Goal: Task Accomplishment & Management: Complete application form

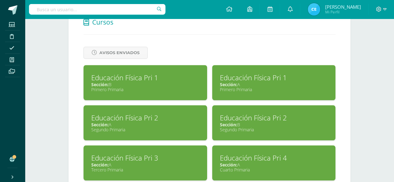
scroll to position [270, 0]
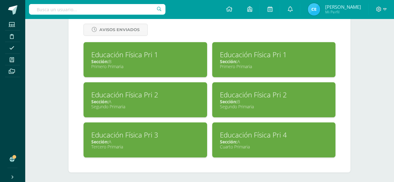
click at [170, 130] on div "Educación Física Pri 3" at bounding box center [145, 135] width 108 height 10
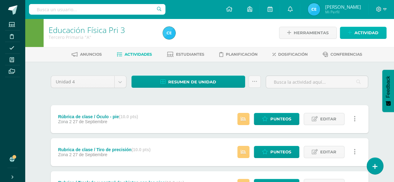
click at [350, 29] on link "Actividad" at bounding box center [363, 33] width 47 height 12
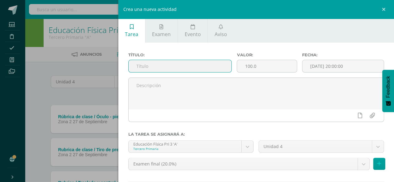
click at [197, 66] on input "text" at bounding box center [180, 66] width 103 height 12
type input "Examen Final"
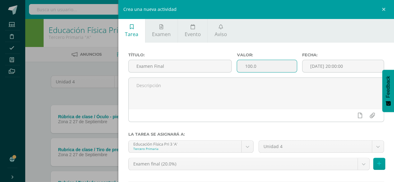
click at [272, 69] on input "100.0" at bounding box center [267, 66] width 60 height 12
type input "1"
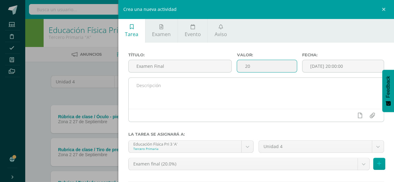
type input "20"
click at [194, 82] on textarea at bounding box center [257, 93] width 256 height 31
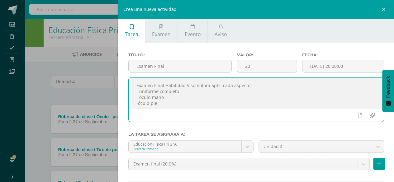
scroll to position [2, 0]
click at [141, 95] on textarea "Examen Final Habilidad Visomotora 5pts. cada aspecto - uniforme completo - ócul…" at bounding box center [257, 93] width 256 height 31
click at [139, 96] on textarea "Examen Final Habilidad Visomotora 5pts. cada aspecto - uniforme completo - ócul…" at bounding box center [257, 93] width 256 height 31
click at [138, 102] on textarea "Examen Final Habilidad Visomotora 5pts. cada aspecto - uniforme completo - ócul…" at bounding box center [257, 93] width 256 height 31
click at [172, 98] on textarea "Examen Final Habilidad Visomotora 5pts. cada aspecto - uniforme completo - ócul…" at bounding box center [257, 93] width 256 height 31
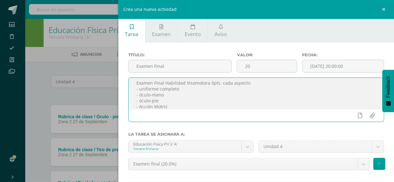
click at [156, 107] on textarea "Examen Final Habilidad Visomotora 5pts. cada aspecto - uniforme completo - ócul…" at bounding box center [257, 93] width 256 height 31
click at [141, 108] on textarea "Examen Final Habilidad Visomotora 5pts. cada aspecto - uniforme completo - ócul…" at bounding box center [257, 93] width 256 height 31
click at [172, 105] on textarea "Examen Final Habilidad Visomotora 5pts. cada aspecto - uniforme completo - ócul…" at bounding box center [257, 93] width 256 height 31
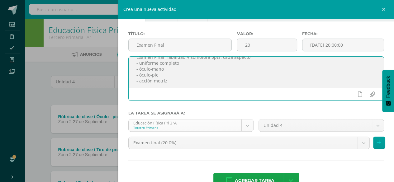
scroll to position [38, 0]
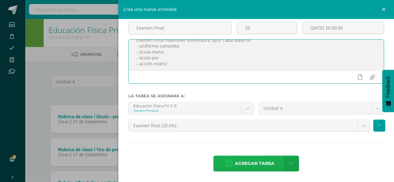
type textarea "Examen Final Habilidad Visomotora 5pts. cada aspecto - uniforme completo - ócul…"
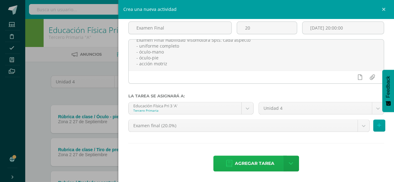
click at [243, 163] on span "Agregar tarea" at bounding box center [255, 163] width 40 height 15
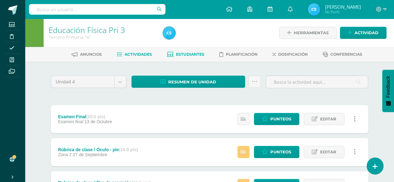
click at [186, 55] on span "Estudiantes" at bounding box center [190, 54] width 28 height 5
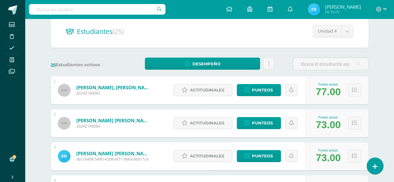
scroll to position [62, 0]
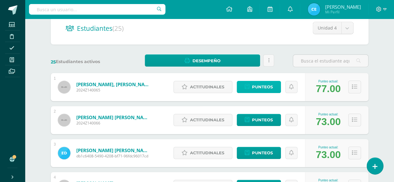
click at [262, 90] on span "Punteos" at bounding box center [262, 87] width 21 height 12
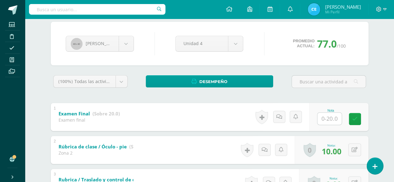
scroll to position [62, 0]
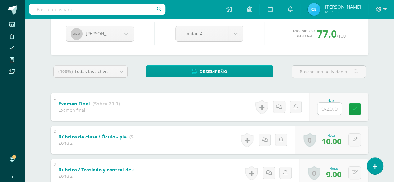
click at [329, 110] on input "text" at bounding box center [330, 109] width 24 height 12
type input "19"
click at [280, 108] on icon at bounding box center [282, 106] width 6 height 5
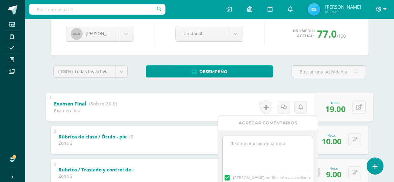
click at [273, 146] on textarea at bounding box center [268, 151] width 90 height 31
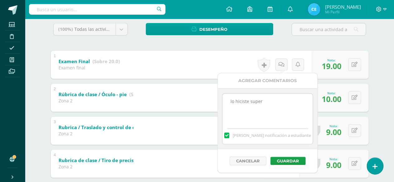
scroll to position [125, 0]
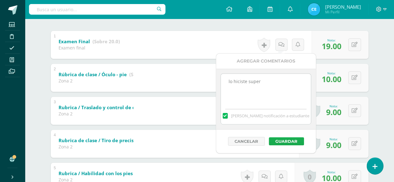
type textarea "lo hiciste super"
click at [285, 138] on button "Guardar" at bounding box center [286, 141] width 35 height 8
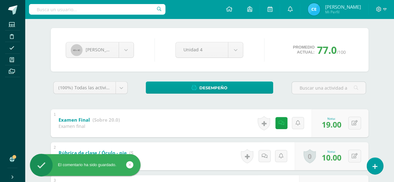
scroll to position [31, 0]
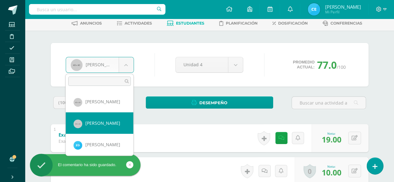
select select "85"
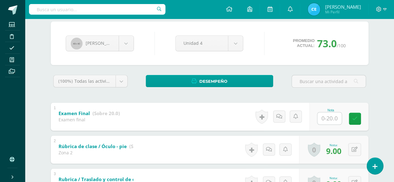
scroll to position [62, 0]
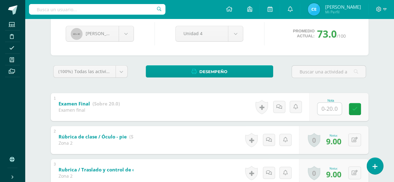
click at [329, 110] on input "text" at bounding box center [330, 109] width 24 height 12
type input "18"
click at [363, 110] on link at bounding box center [359, 109] width 12 height 12
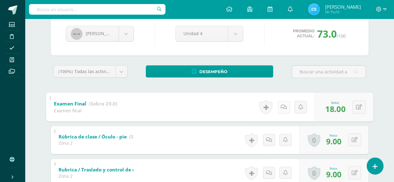
click at [284, 111] on link at bounding box center [283, 107] width 12 height 12
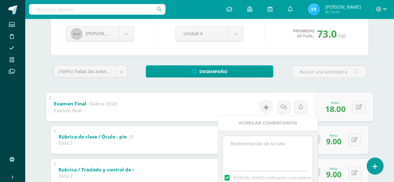
click at [251, 147] on textarea at bounding box center [268, 151] width 90 height 31
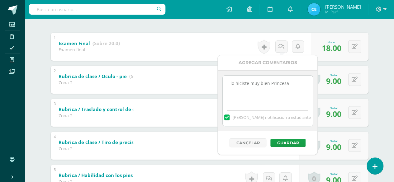
scroll to position [125, 0]
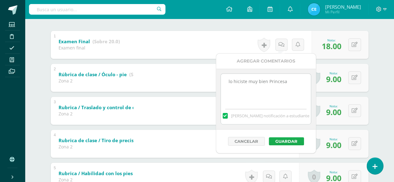
type textarea "lo hiciste muy bien Princesa"
click at [284, 137] on button "Guardar" at bounding box center [286, 141] width 35 height 8
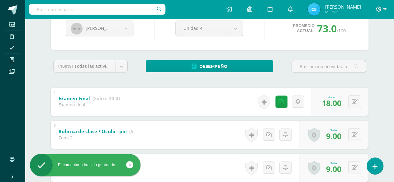
scroll to position [62, 0]
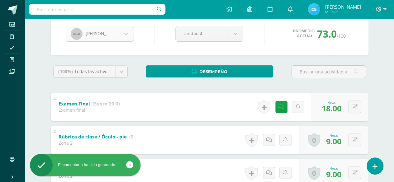
click at [123, 29] on body "El comentario ha sido guardado. Estudiantes Disciplina Asistencia Mis cursos Ar…" at bounding box center [197, 182] width 394 height 489
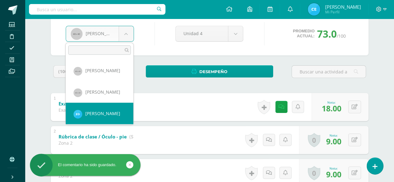
select select "406"
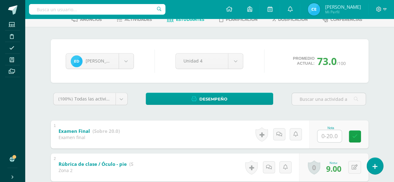
scroll to position [62, 0]
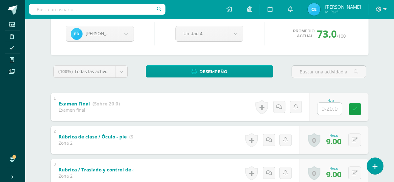
click at [333, 107] on input "text" at bounding box center [330, 109] width 24 height 12
type input "16"
click at [357, 110] on icon at bounding box center [360, 109] width 6 height 5
click at [279, 108] on link at bounding box center [281, 107] width 12 height 12
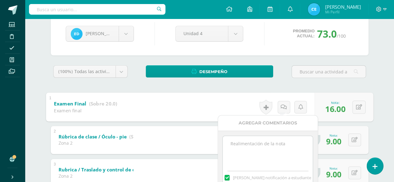
click at [271, 144] on textarea at bounding box center [268, 151] width 90 height 31
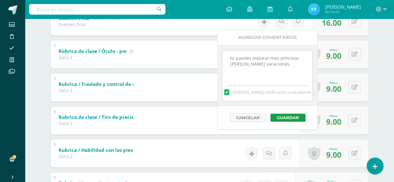
scroll to position [156, 0]
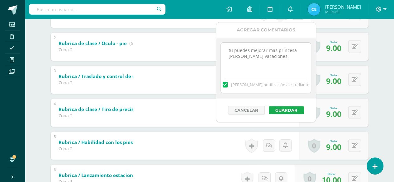
type textarea "tu puedes mejorar mas princesa felices vacaciones."
click at [289, 109] on button "Guardar" at bounding box center [286, 110] width 35 height 8
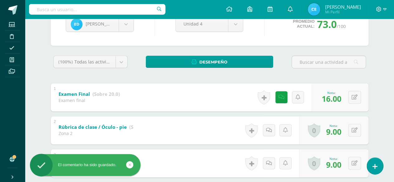
scroll to position [31, 0]
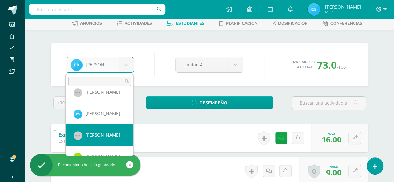
select select "86"
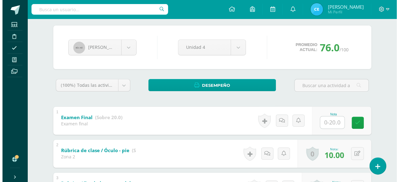
scroll to position [62, 0]
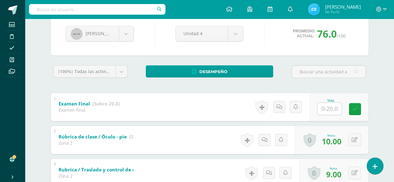
click at [328, 108] on input "text" at bounding box center [330, 109] width 24 height 12
type input "20"
click at [267, 107] on link at bounding box center [264, 107] width 12 height 14
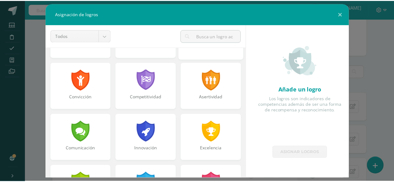
scroll to position [125, 0]
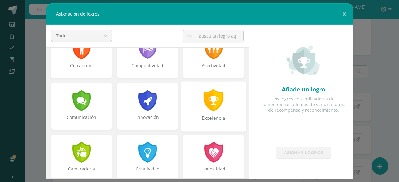
click at [223, 114] on div "Excelencia" at bounding box center [213, 106] width 65 height 50
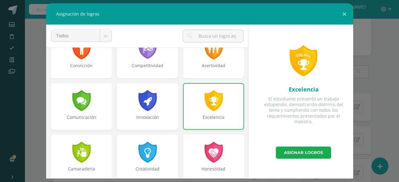
click at [304, 152] on link "Asignar logros" at bounding box center [303, 153] width 55 height 12
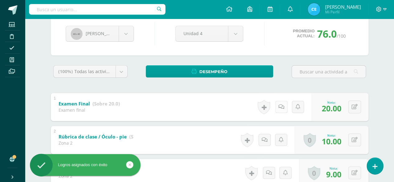
click at [285, 110] on link at bounding box center [281, 107] width 12 height 12
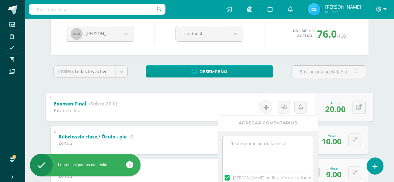
click at [273, 141] on textarea at bounding box center [268, 151] width 90 height 31
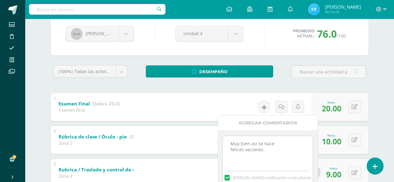
click at [251, 151] on textarea "Muy bien asi se hace felices vaciones." at bounding box center [268, 151] width 90 height 31
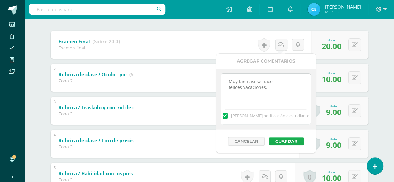
type textarea "Muy bien así se hace felices vacaciones."
click at [281, 140] on button "Guardar" at bounding box center [286, 141] width 35 height 8
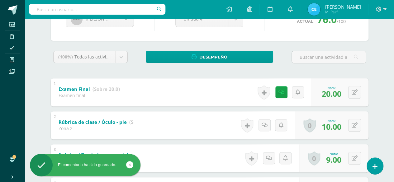
scroll to position [62, 0]
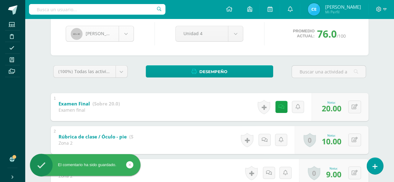
click at [127, 35] on body "El comentario ha sido guardado. Logros asignados con éxito Estudiantes Discipli…" at bounding box center [197, 182] width 394 height 489
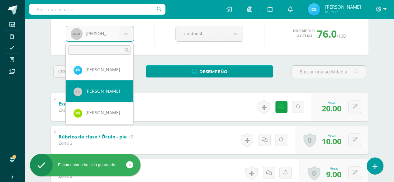
scroll to position [52, 0]
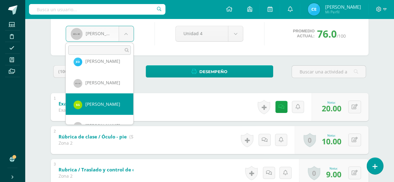
select select "324"
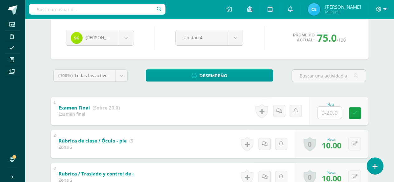
scroll to position [62, 0]
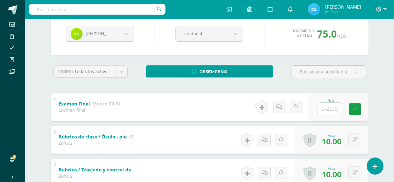
click at [329, 111] on input "text" at bounding box center [330, 109] width 24 height 12
type input "18"
click at [359, 109] on icon at bounding box center [360, 109] width 6 height 5
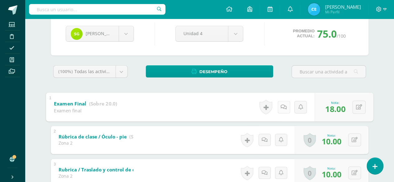
click at [281, 108] on icon at bounding box center [284, 106] width 6 height 5
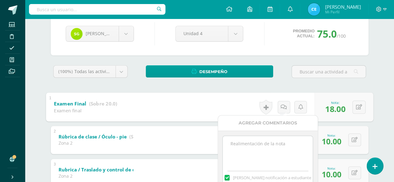
click at [247, 146] on textarea at bounding box center [268, 151] width 90 height 31
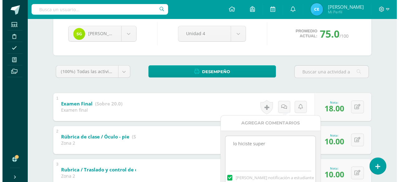
scroll to position [125, 0]
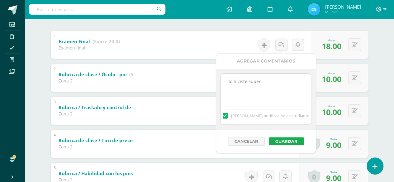
type textarea "lo hiciste super"
click at [287, 139] on button "Guardar" at bounding box center [286, 141] width 35 height 8
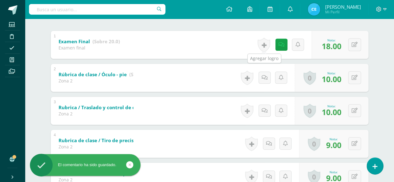
click at [267, 41] on link at bounding box center [264, 45] width 12 height 14
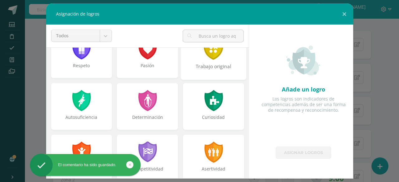
scroll to position [31, 0]
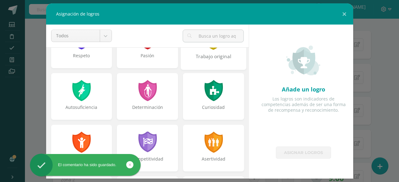
click at [227, 54] on div "Trabajo original" at bounding box center [213, 59] width 64 height 13
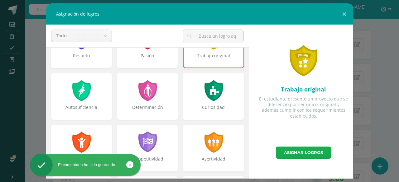
click at [295, 152] on link "Asignar logros" at bounding box center [303, 153] width 55 height 12
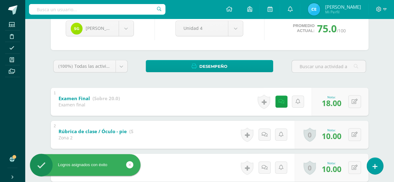
scroll to position [62, 0]
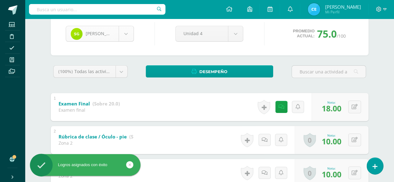
click at [127, 31] on body "Logros asignados con éxito El comentario ha sido guardado. Estudiantes Discipli…" at bounding box center [197, 182] width 394 height 489
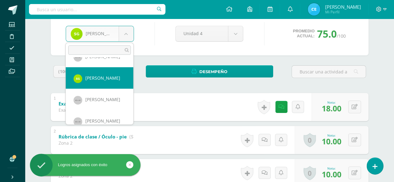
scroll to position [86, 0]
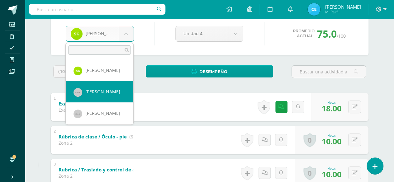
select select "88"
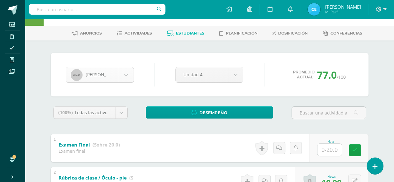
scroll to position [31, 0]
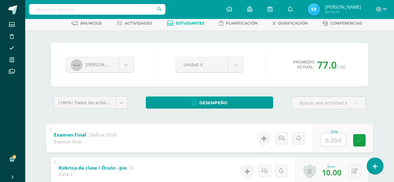
click at [325, 143] on input "text" at bounding box center [333, 140] width 25 height 12
type input "20"
click at [281, 138] on icon at bounding box center [284, 138] width 6 height 5
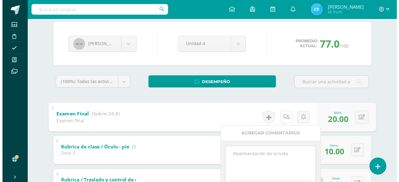
scroll to position [93, 0]
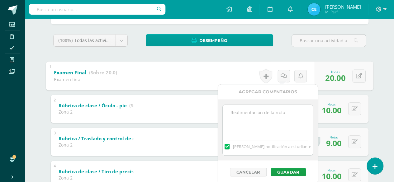
click at [257, 116] on textarea at bounding box center [268, 120] width 90 height 31
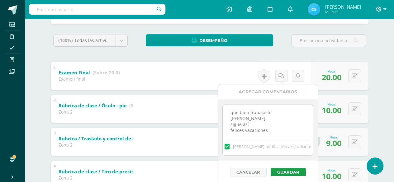
click at [270, 126] on textarea "que bien trabajaste Marco sigue así felices vacaciones" at bounding box center [268, 120] width 90 height 31
type textarea "que bien trabajaste Marco sigue así felices vacaciones."
click at [284, 171] on button "Guardar" at bounding box center [288, 172] width 35 height 8
click at [283, 171] on button "Guardar" at bounding box center [288, 172] width 35 height 8
click at [264, 77] on link at bounding box center [264, 76] width 12 height 14
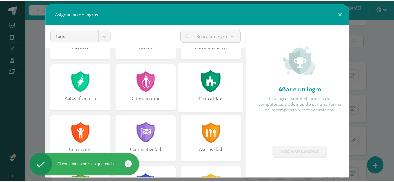
scroll to position [62, 0]
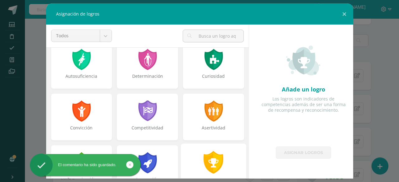
click at [217, 158] on div at bounding box center [214, 162] width 22 height 23
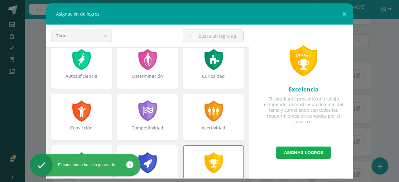
click at [296, 151] on link "Asignar logros" at bounding box center [303, 153] width 55 height 12
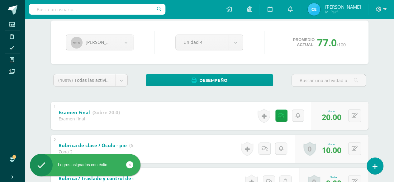
scroll to position [31, 0]
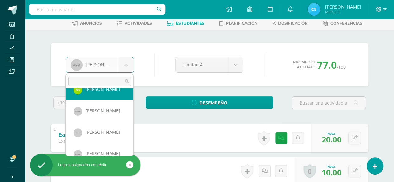
scroll to position [108, 0]
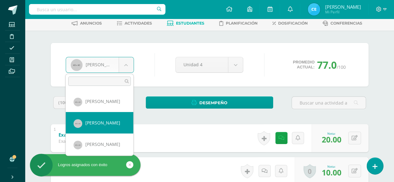
select select "89"
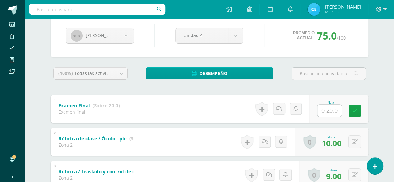
scroll to position [62, 0]
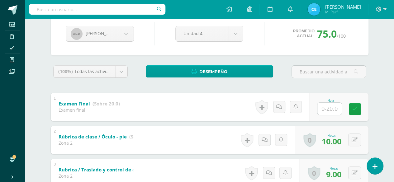
click at [328, 110] on input "text" at bounding box center [330, 109] width 24 height 12
click at [362, 107] on icon at bounding box center [360, 109] width 6 height 5
click at [357, 109] on icon at bounding box center [360, 109] width 6 height 5
type input "17"
click at [278, 108] on link at bounding box center [281, 107] width 12 height 12
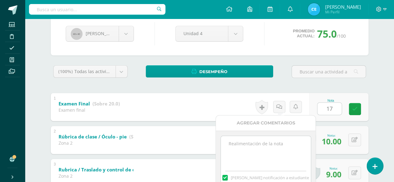
click at [248, 144] on textarea at bounding box center [266, 151] width 90 height 31
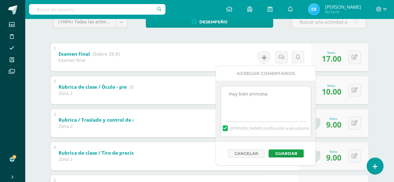
scroll to position [125, 0]
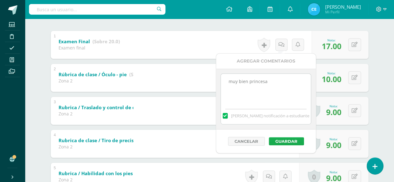
type textarea "muy bien princesa"
click at [284, 141] on button "Guardar" at bounding box center [286, 141] width 35 height 8
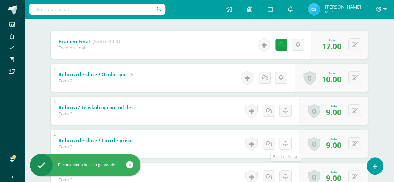
scroll to position [62, 0]
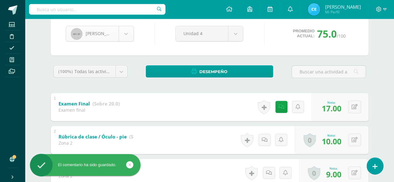
click at [130, 35] on body "El comentario ha sido guardado. Estudiantes Disciplina Asistencia Mis cursos Ar…" at bounding box center [197, 182] width 394 height 489
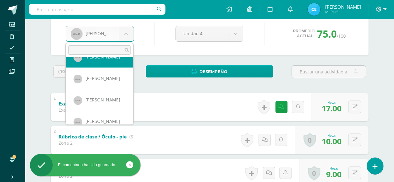
scroll to position [129, 0]
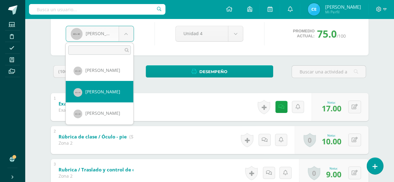
select select "90"
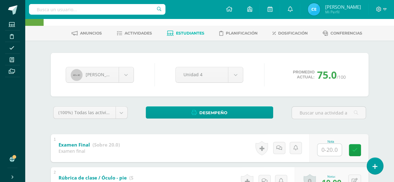
scroll to position [31, 0]
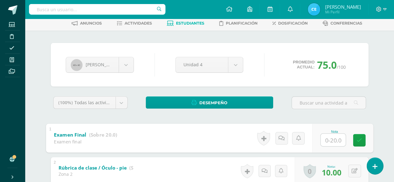
click at [325, 141] on input "text" at bounding box center [333, 140] width 25 height 12
type input "18"
click at [363, 139] on link at bounding box center [359, 140] width 12 height 12
click at [279, 137] on link at bounding box center [283, 138] width 12 height 12
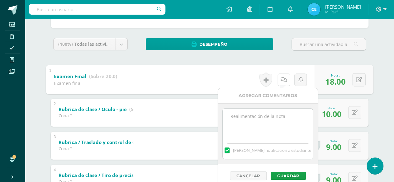
scroll to position [93, 0]
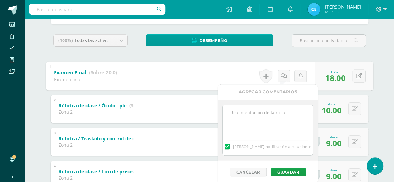
click at [253, 116] on textarea at bounding box center [268, 120] width 90 height 31
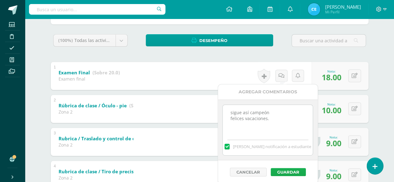
type textarea "sigue así campeón felices vacaciones."
click at [288, 170] on button "Guardar" at bounding box center [288, 172] width 35 height 8
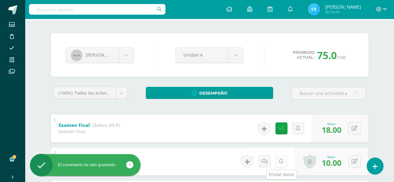
scroll to position [31, 0]
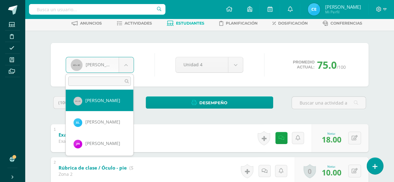
scroll to position [182, 0]
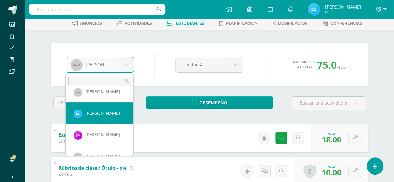
select select "325"
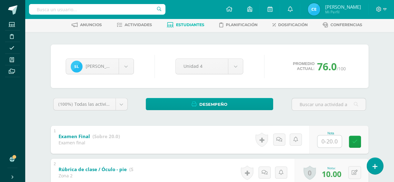
scroll to position [62, 0]
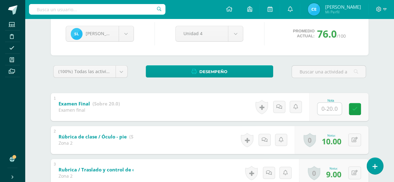
click at [326, 109] on input "text" at bounding box center [330, 109] width 24 height 12
type input "20"
click at [358, 110] on icon at bounding box center [360, 109] width 6 height 5
click at [280, 108] on icon at bounding box center [282, 106] width 6 height 5
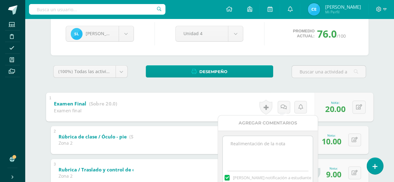
click at [237, 141] on textarea at bounding box center [268, 151] width 90 height 31
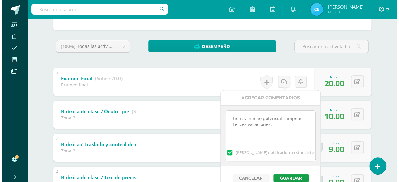
scroll to position [93, 0]
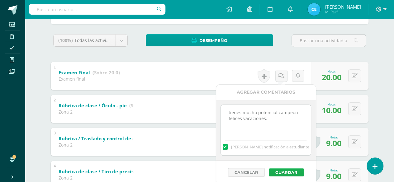
type textarea "tienes mucho potencial campeón felices vacaciones."
click at [282, 172] on button "Guardar" at bounding box center [286, 173] width 35 height 8
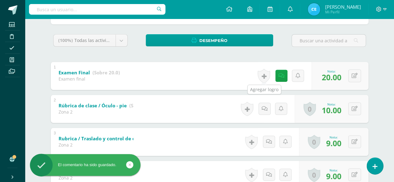
click at [268, 76] on link at bounding box center [264, 76] width 12 height 14
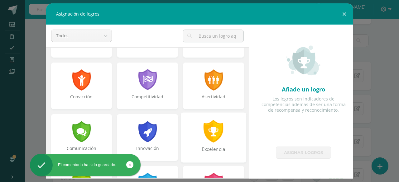
click at [212, 122] on div at bounding box center [214, 131] width 22 height 23
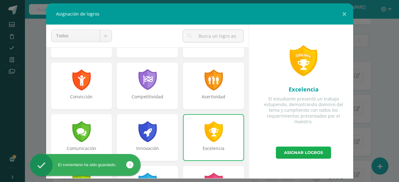
click at [305, 154] on link "Asignar logros" at bounding box center [303, 153] width 55 height 12
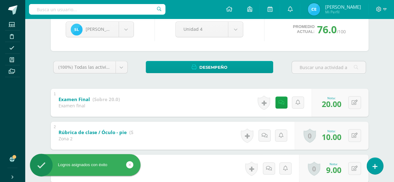
scroll to position [0, 0]
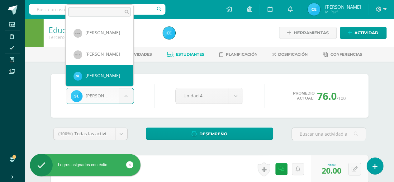
scroll to position [181, 0]
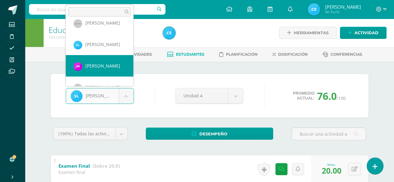
select select "400"
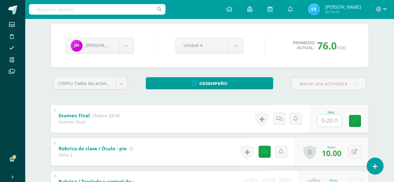
scroll to position [62, 0]
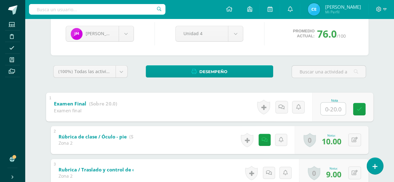
click at [327, 108] on input "text" at bounding box center [333, 109] width 25 height 12
type input "18"
click at [356, 110] on link at bounding box center [359, 109] width 12 height 12
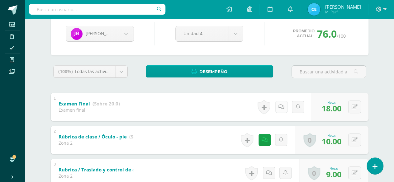
click at [282, 106] on icon at bounding box center [282, 106] width 6 height 5
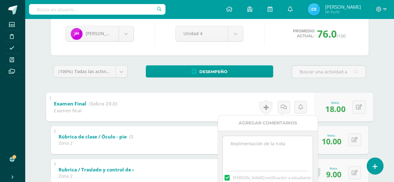
click at [281, 144] on textarea at bounding box center [268, 151] width 90 height 31
click at [293, 144] on textarea "campeón espero te recuperese al 100" at bounding box center [268, 151] width 90 height 31
click at [307, 145] on textarea "campeón espero te recuperes al 100" at bounding box center [268, 151] width 90 height 31
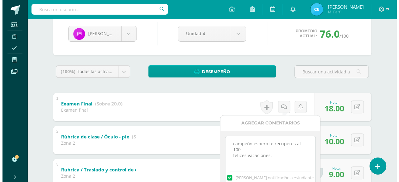
scroll to position [125, 0]
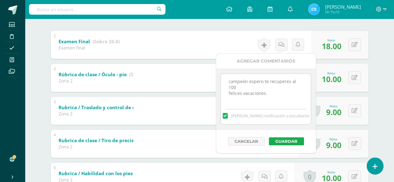
type textarea "campeón espero te recuperes al 100 felices vacaciones."
click at [288, 140] on button "Guardar" at bounding box center [286, 141] width 35 height 8
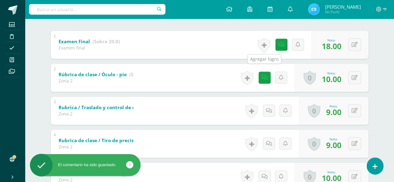
click at [264, 43] on link at bounding box center [264, 45] width 12 height 14
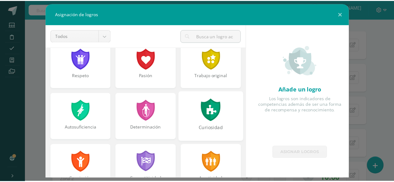
scroll to position [0, 0]
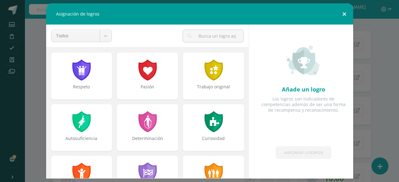
click at [344, 12] on button at bounding box center [344, 13] width 18 height 21
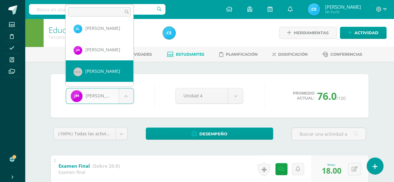
scroll to position [193, 0]
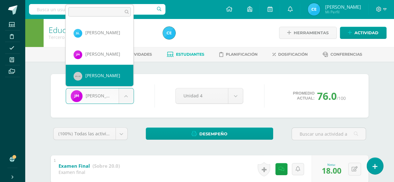
select select "92"
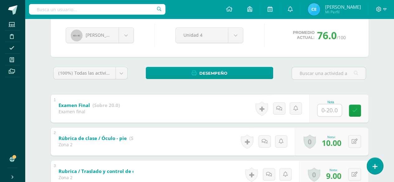
scroll to position [62, 0]
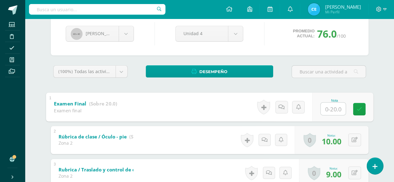
click at [327, 108] on input "text" at bounding box center [333, 109] width 25 height 12
type input "19"
click at [358, 107] on icon at bounding box center [360, 109] width 6 height 5
click at [281, 108] on icon at bounding box center [284, 106] width 6 height 5
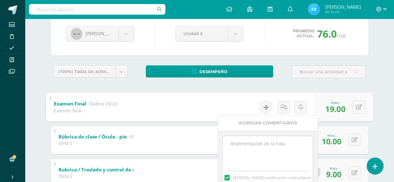
click at [243, 141] on textarea at bounding box center [268, 151] width 90 height 31
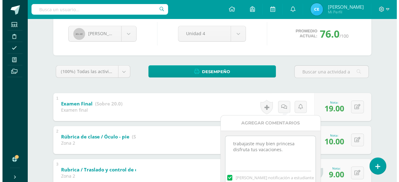
scroll to position [93, 0]
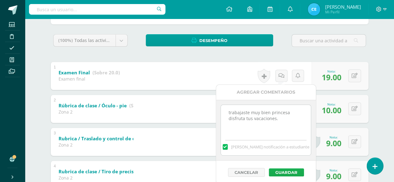
type textarea "trabajaste muy bien princesa disfruta tus vacaciones."
click at [281, 171] on button "Guardar" at bounding box center [286, 173] width 35 height 8
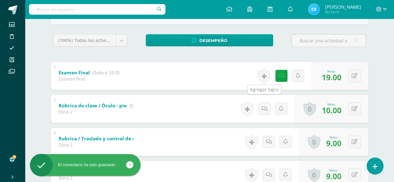
drag, startPoint x: 266, startPoint y: 78, endPoint x: 249, endPoint y: 81, distance: 17.2
click at [266, 78] on link at bounding box center [264, 76] width 12 height 14
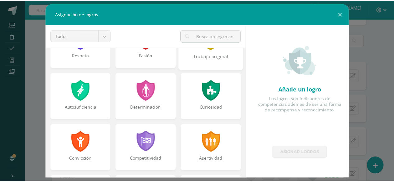
scroll to position [0, 0]
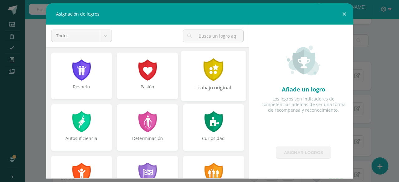
click at [217, 80] on div at bounding box center [214, 69] width 22 height 23
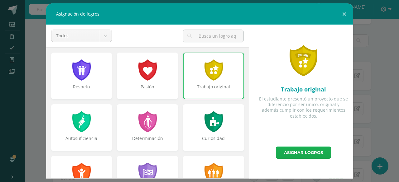
click at [291, 151] on link "Asignar logros" at bounding box center [303, 153] width 55 height 12
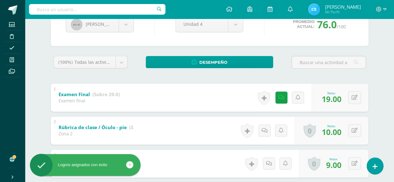
scroll to position [62, 0]
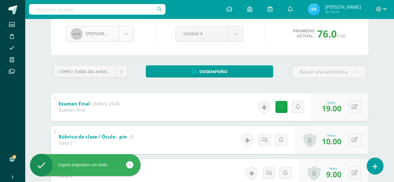
click at [123, 37] on body "Logros asignados con éxito El comentario ha sido guardado. Estudiantes Discipli…" at bounding box center [197, 182] width 394 height 489
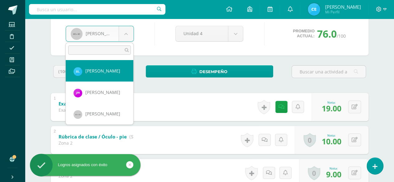
scroll to position [224, 0]
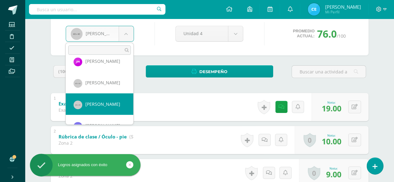
select select "93"
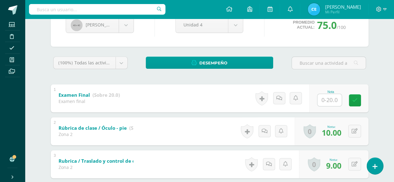
scroll to position [93, 0]
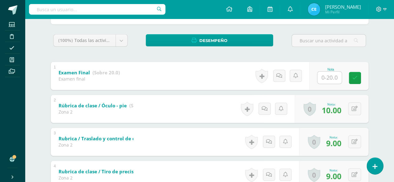
click at [325, 74] on input "text" at bounding box center [330, 78] width 24 height 12
type input "16"
drag, startPoint x: 360, startPoint y: 78, endPoint x: 355, endPoint y: 77, distance: 5.1
click at [360, 78] on icon at bounding box center [360, 77] width 6 height 5
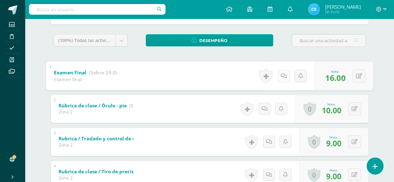
click at [278, 78] on link at bounding box center [283, 76] width 12 height 12
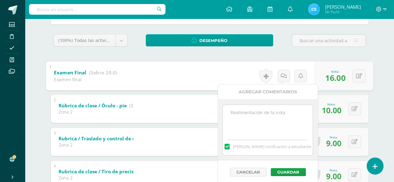
click at [264, 118] on textarea at bounding box center [268, 120] width 90 height 31
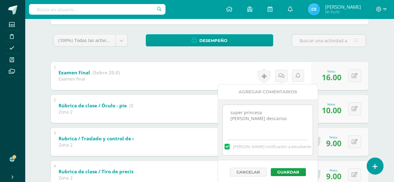
click at [240, 119] on textarea "super princesa [PERSON_NAME] descanso" at bounding box center [268, 120] width 90 height 31
type textarea "super princesa feliz descanso"
click at [285, 173] on button "Guardar" at bounding box center [288, 172] width 35 height 8
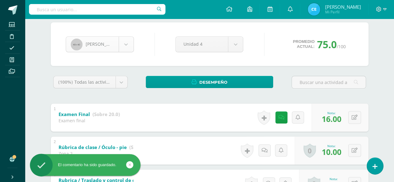
scroll to position [31, 0]
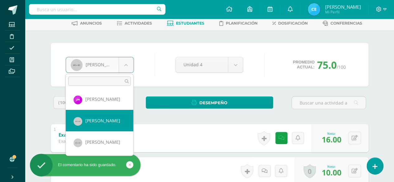
scroll to position [249, 0]
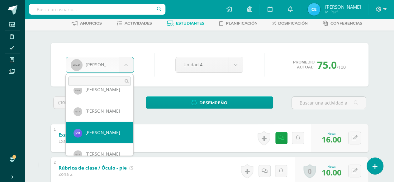
select select "417"
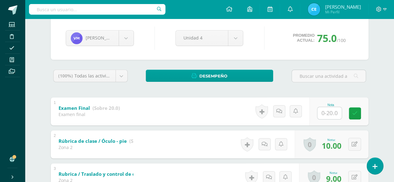
scroll to position [62, 0]
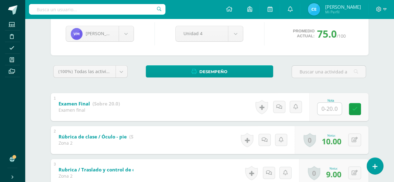
click at [327, 108] on input "text" at bounding box center [330, 109] width 24 height 12
type input "17"
click at [363, 111] on link at bounding box center [359, 109] width 12 height 12
click at [279, 111] on link at bounding box center [281, 107] width 12 height 12
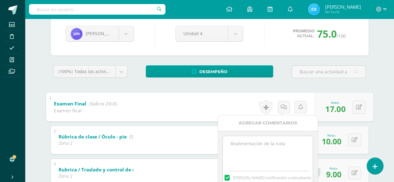
click at [272, 142] on textarea at bounding box center [268, 151] width 90 height 31
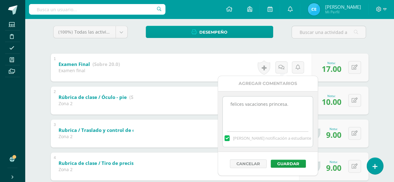
scroll to position [125, 0]
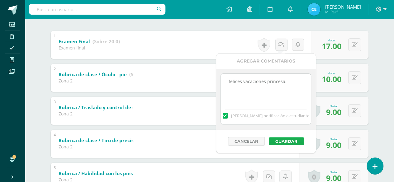
type textarea "felices vacaciones princesa."
click at [294, 141] on button "Guardar" at bounding box center [286, 141] width 35 height 8
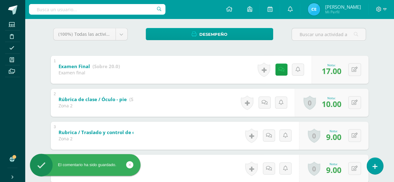
scroll to position [62, 0]
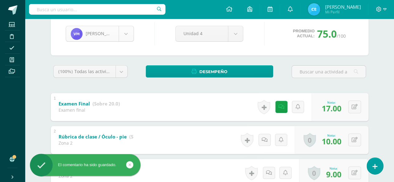
click at [125, 37] on body "El comentario ha sido guardado. Estudiantes Disciplina Asistencia Mis cursos Ar…" at bounding box center [197, 182] width 394 height 489
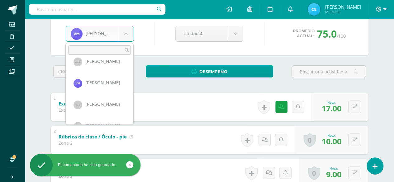
scroll to position [261, 0]
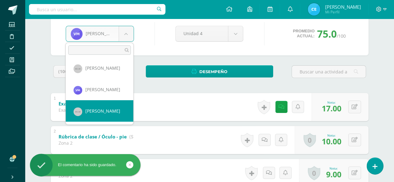
select select "94"
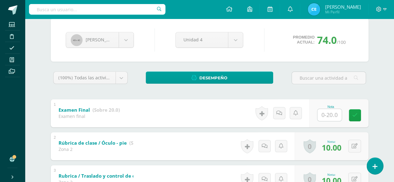
scroll to position [62, 0]
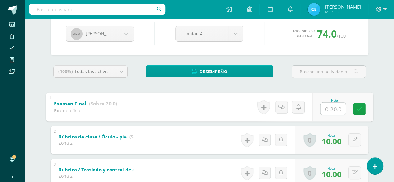
click at [327, 106] on input "text" at bounding box center [333, 109] width 25 height 12
type input "20"
click at [360, 111] on icon at bounding box center [360, 109] width 6 height 5
click at [280, 110] on link at bounding box center [283, 107] width 12 height 12
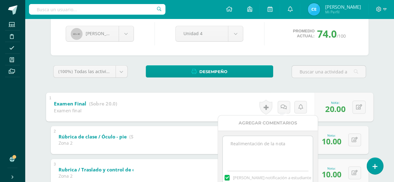
click at [257, 144] on textarea at bounding box center [268, 151] width 90 height 31
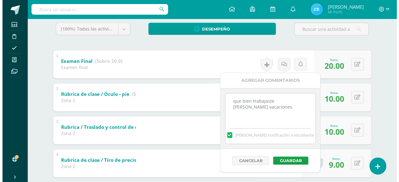
scroll to position [125, 0]
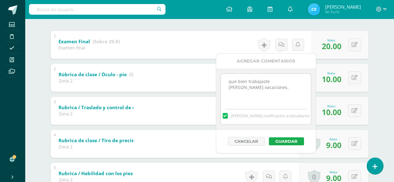
type textarea "que bien trabajaste Luca felices vacaciones."
click at [296, 140] on button "Guardar" at bounding box center [286, 141] width 35 height 8
click at [284, 140] on button "Guardar" at bounding box center [286, 141] width 35 height 8
click at [266, 48] on link at bounding box center [264, 45] width 12 height 14
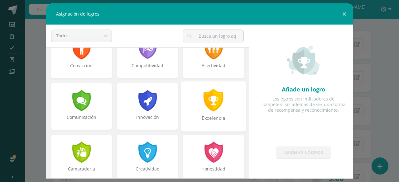
click at [212, 104] on div at bounding box center [214, 100] width 22 height 23
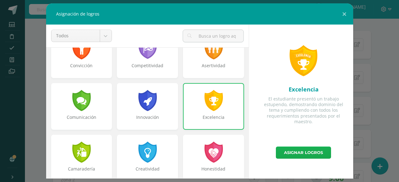
click at [300, 156] on link "Asignar logros" at bounding box center [303, 153] width 55 height 12
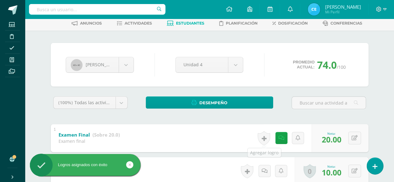
scroll to position [31, 0]
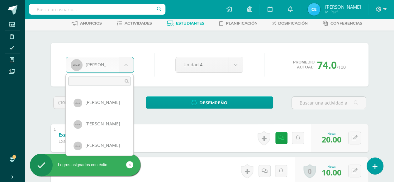
scroll to position [301, 0]
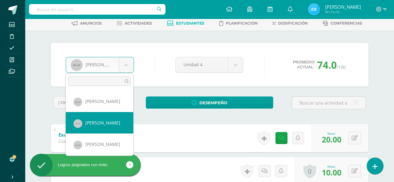
select select "95"
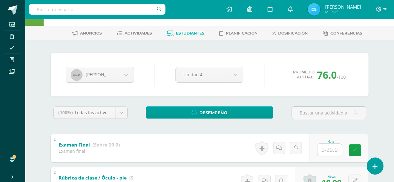
scroll to position [31, 0]
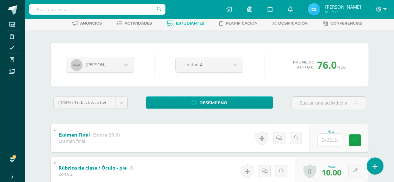
click at [325, 141] on input "text" at bounding box center [330, 140] width 24 height 12
type input "16"
click at [278, 141] on link at bounding box center [281, 138] width 12 height 12
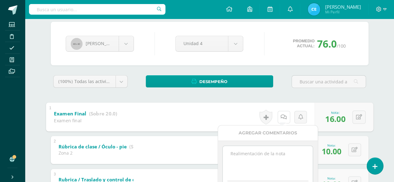
scroll to position [62, 0]
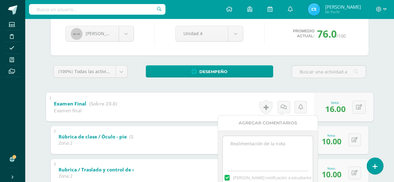
click at [255, 147] on textarea at bounding box center [268, 151] width 90 height 31
type textarea "q"
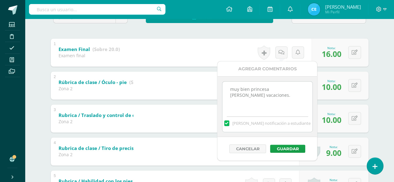
scroll to position [125, 0]
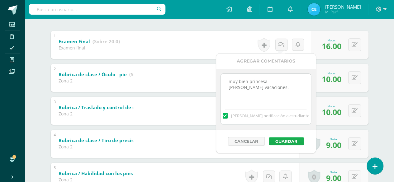
type textarea "muy bien princesa [PERSON_NAME] vacaciones."
click at [279, 142] on button "Guardar" at bounding box center [286, 141] width 35 height 8
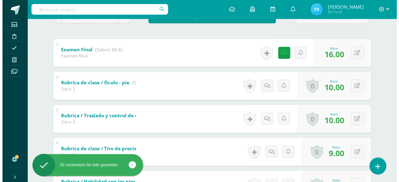
scroll to position [93, 0]
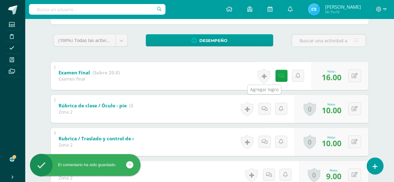
drag, startPoint x: 264, startPoint y: 80, endPoint x: 240, endPoint y: 92, distance: 27.0
click at [264, 79] on link at bounding box center [264, 76] width 12 height 14
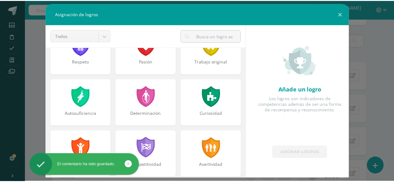
scroll to position [31, 0]
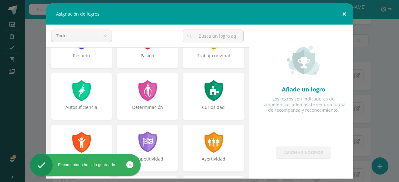
click at [345, 14] on button at bounding box center [344, 13] width 18 height 21
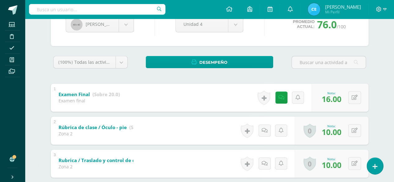
scroll to position [62, 0]
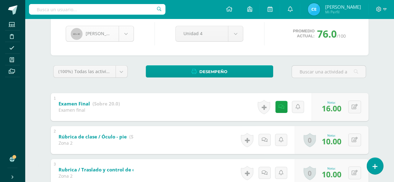
click at [130, 35] on body "El comentario ha sido guardado. Estudiantes Disciplina Asistencia Mis cursos Ar…" at bounding box center [197, 182] width 394 height 489
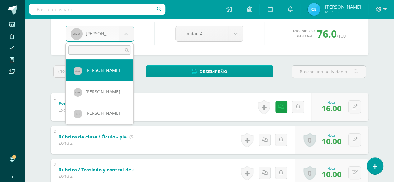
scroll to position [310, 0]
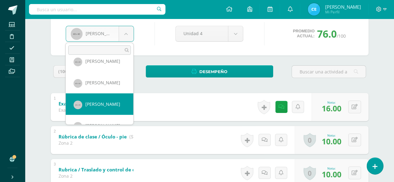
select select "96"
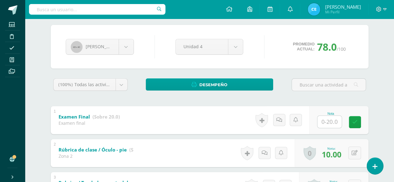
scroll to position [62, 0]
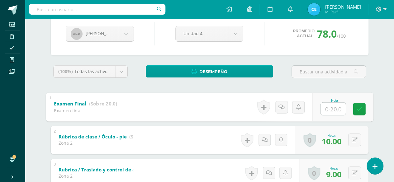
click at [330, 107] on input "text" at bounding box center [333, 109] width 25 height 12
type input "20"
click at [356, 107] on link at bounding box center [359, 109] width 12 height 12
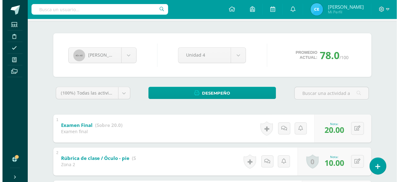
scroll to position [31, 0]
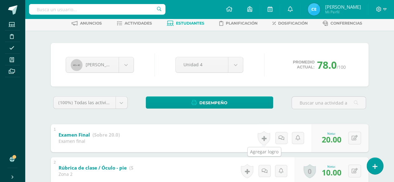
drag, startPoint x: 266, startPoint y: 138, endPoint x: 217, endPoint y: 136, distance: 49.6
click at [266, 138] on link at bounding box center [264, 138] width 12 height 14
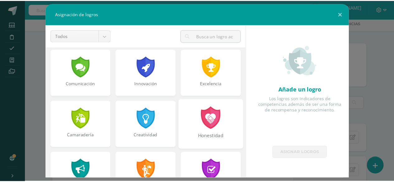
scroll to position [156, 0]
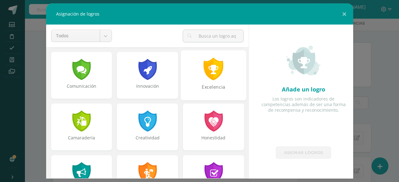
click at [214, 77] on div at bounding box center [214, 69] width 22 height 23
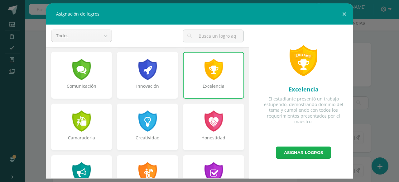
click at [287, 151] on link "Asignar logros" at bounding box center [303, 153] width 55 height 12
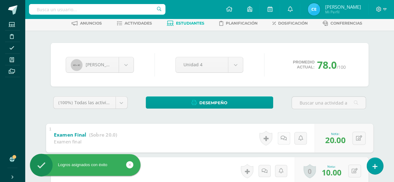
click at [283, 140] on icon at bounding box center [284, 138] width 6 height 5
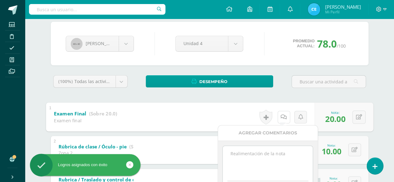
scroll to position [62, 0]
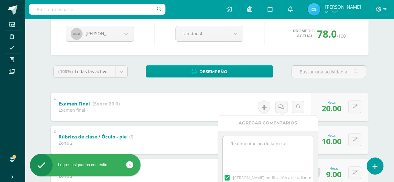
click at [244, 146] on textarea at bounding box center [268, 151] width 90 height 31
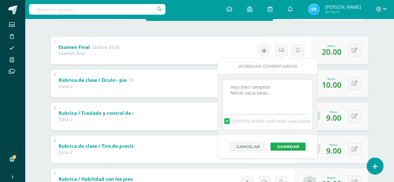
scroll to position [125, 0]
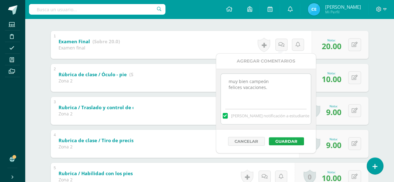
type textarea "muy bien campeón felices vacaciones."
click at [283, 141] on button "Guardar" at bounding box center [286, 141] width 35 height 8
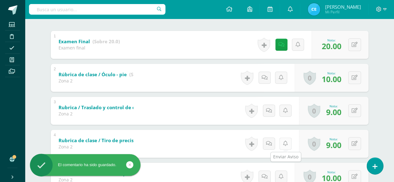
scroll to position [62, 0]
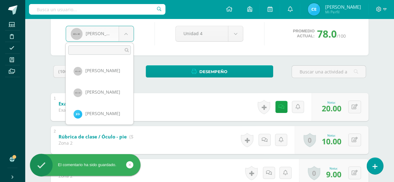
click at [127, 34] on body "El comentario ha sido guardado. Logros asignados con éxito Estudiantes Discipli…" at bounding box center [197, 182] width 394 height 489
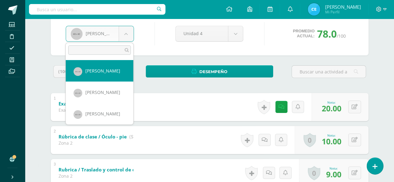
scroll to position [325, 0]
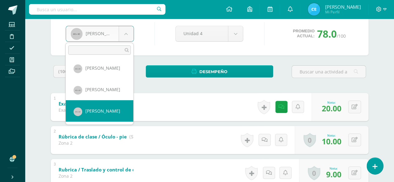
select select "98"
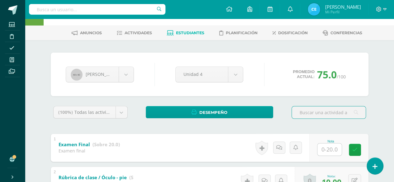
scroll to position [31, 0]
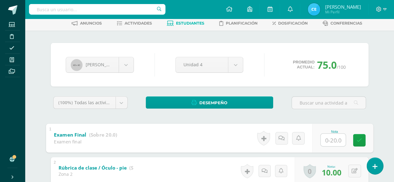
click at [325, 139] on input "text" at bounding box center [333, 140] width 25 height 12
type input "17"
click at [282, 136] on icon at bounding box center [282, 138] width 6 height 5
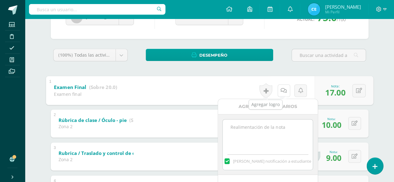
scroll to position [125, 0]
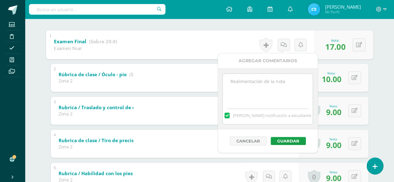
click at [262, 82] on textarea at bounding box center [268, 89] width 90 height 31
type textarea "bien hecho princesa"
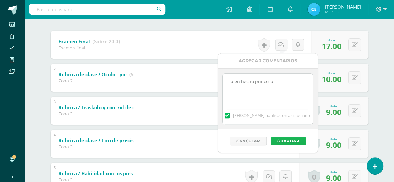
click at [284, 139] on button "Guardar" at bounding box center [288, 141] width 35 height 8
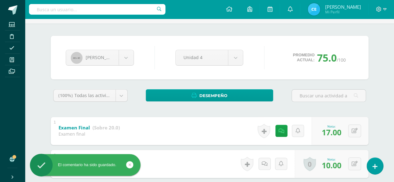
scroll to position [31, 0]
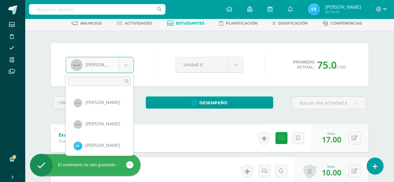
scroll to position [366, 0]
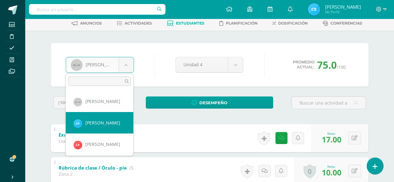
select select "388"
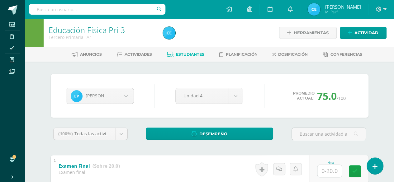
scroll to position [31, 0]
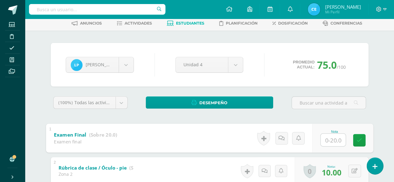
click at [326, 140] on input "text" at bounding box center [333, 140] width 25 height 12
type input "17"
click at [282, 140] on icon at bounding box center [282, 138] width 6 height 5
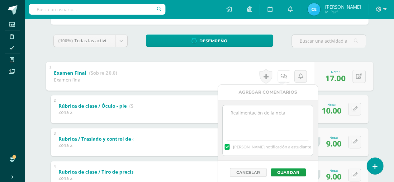
scroll to position [93, 0]
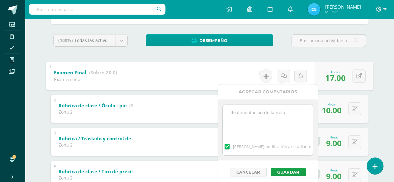
click at [254, 114] on textarea at bounding box center [268, 120] width 90 height 31
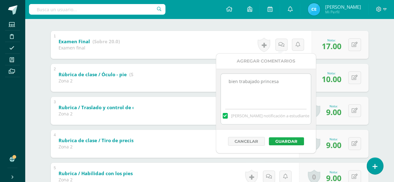
type textarea "bien trabajado princesa"
click at [289, 141] on button "Guardar" at bounding box center [286, 141] width 35 height 8
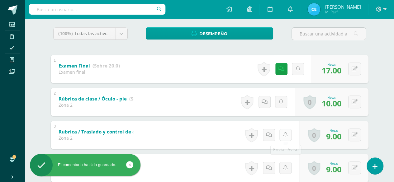
scroll to position [62, 0]
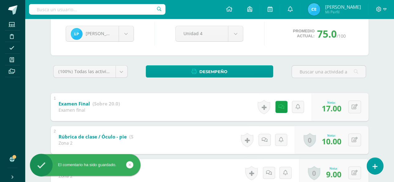
drag, startPoint x: 289, startPoint y: 136, endPoint x: 296, endPoint y: 138, distance: 7.7
click at [296, 138] on div "0 Logros Logros obtenidos Aún no hay logros agregados Nota: 10.00" at bounding box center [332, 140] width 74 height 28
click at [130, 34] on body "El comentario ha sido guardado. Estudiantes Disciplina Asistencia Mis cursos Ar…" at bounding box center [197, 182] width 394 height 489
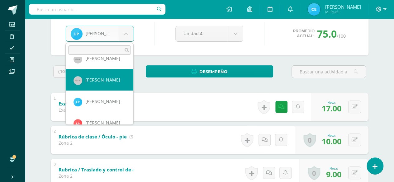
scroll to position [387, 0]
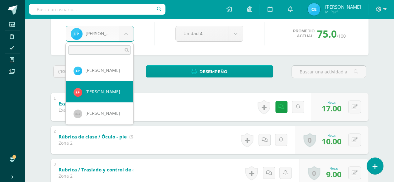
select select "326"
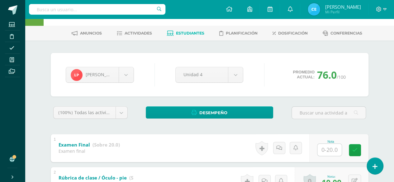
scroll to position [31, 0]
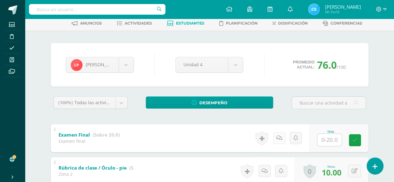
click at [278, 137] on link at bounding box center [279, 138] width 12 height 12
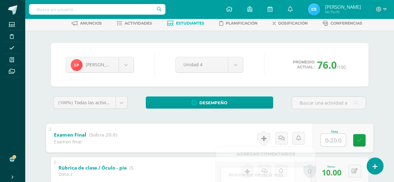
click at [327, 140] on input "text" at bounding box center [333, 140] width 25 height 12
type input "20"
click at [359, 139] on icon at bounding box center [360, 140] width 6 height 5
click at [279, 137] on link at bounding box center [283, 138] width 12 height 12
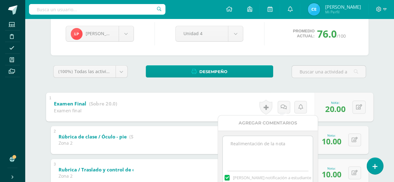
click at [246, 141] on textarea at bounding box center [268, 151] width 90 height 31
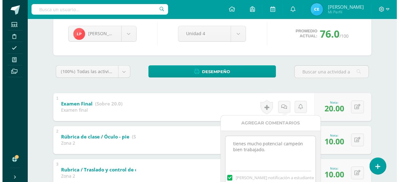
scroll to position [93, 0]
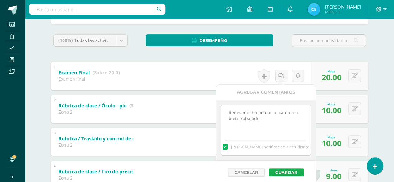
type textarea "tienes mucho potencial campeón bien trabajado."
click at [281, 172] on button "Guardar" at bounding box center [286, 173] width 35 height 8
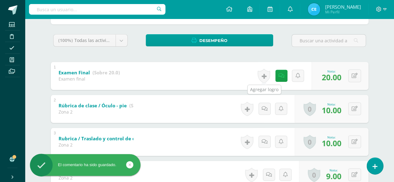
drag, startPoint x: 265, startPoint y: 77, endPoint x: 224, endPoint y: 80, distance: 40.6
click at [265, 77] on link at bounding box center [264, 76] width 12 height 14
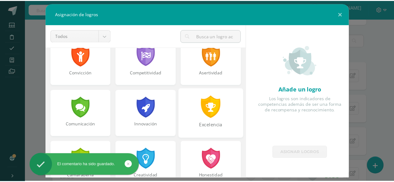
scroll to position [125, 0]
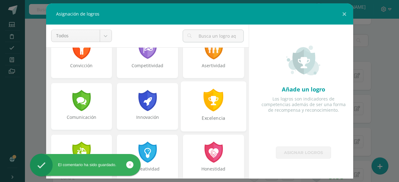
click at [216, 103] on div at bounding box center [214, 100] width 22 height 23
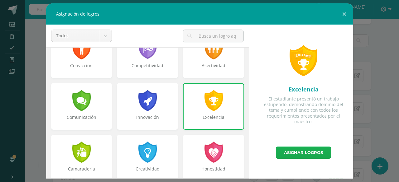
click at [306, 153] on link "Asignar logros" at bounding box center [303, 153] width 55 height 12
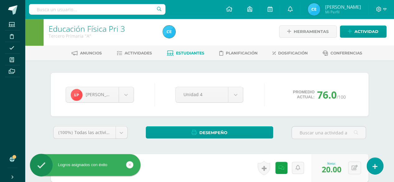
scroll to position [0, 0]
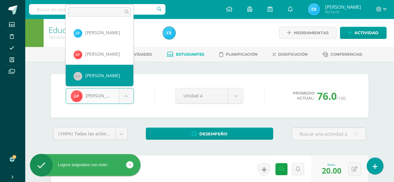
select select "99"
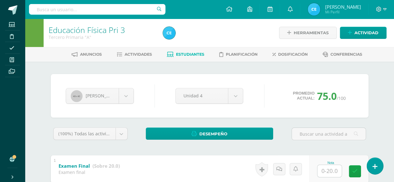
scroll to position [31, 0]
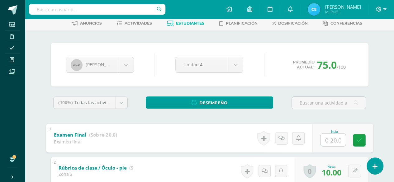
click at [330, 138] on input "text" at bounding box center [333, 140] width 25 height 12
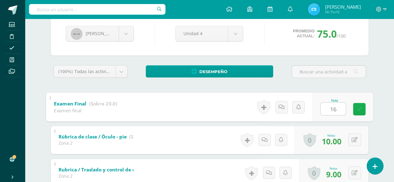
click at [360, 108] on icon at bounding box center [360, 109] width 6 height 5
type input "16"
click at [281, 109] on link at bounding box center [281, 107] width 12 height 12
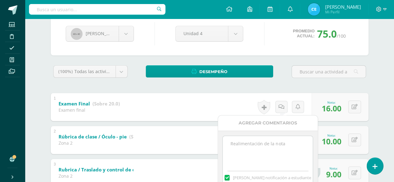
click at [249, 142] on textarea at bounding box center [268, 151] width 90 height 31
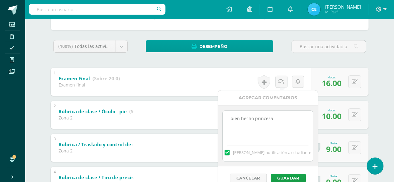
scroll to position [93, 0]
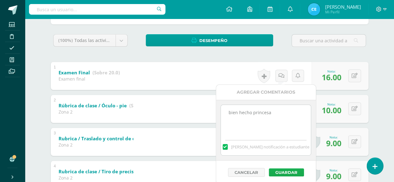
type textarea "bien hecho princesa"
click at [287, 172] on button "Guardar" at bounding box center [286, 173] width 35 height 8
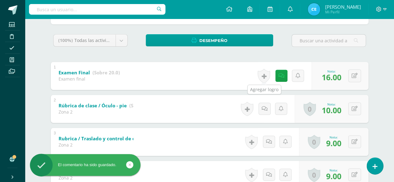
click at [265, 79] on link at bounding box center [264, 76] width 12 height 14
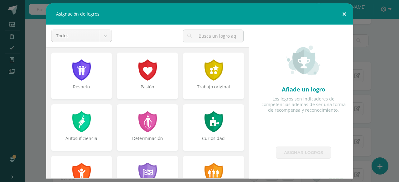
click at [343, 15] on button at bounding box center [344, 13] width 18 height 21
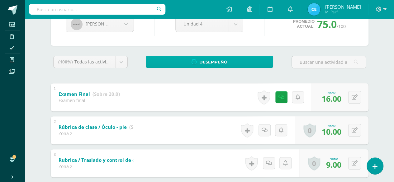
scroll to position [62, 0]
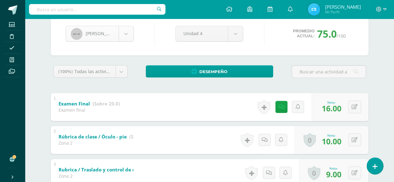
click at [128, 31] on body "El comentario ha sido guardado. Estudiantes Disciplina Asistencia Mis cursos Ar…" at bounding box center [197, 182] width 394 height 489
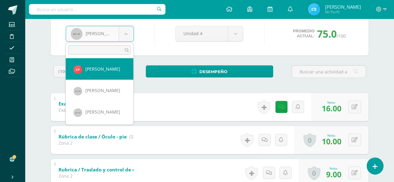
scroll to position [418, 0]
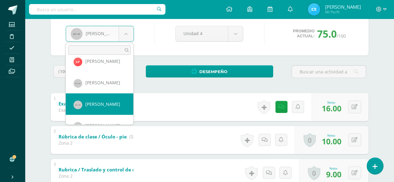
select select "100"
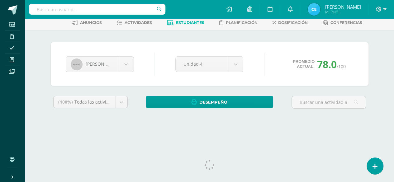
scroll to position [37, 0]
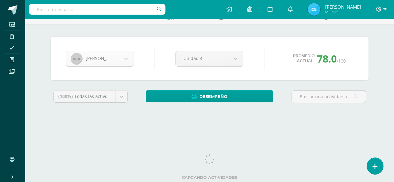
click at [122, 58] on body "Error al traer asignaciones para creación de actividades, por favor recargue la…" at bounding box center [197, 47] width 394 height 168
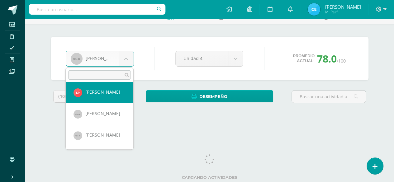
scroll to position [421, 0]
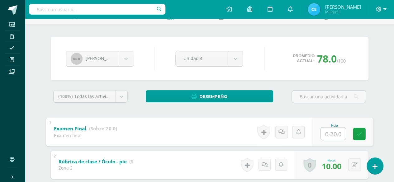
click at [324, 133] on input "text" at bounding box center [333, 133] width 25 height 12
type input "19"
click at [282, 132] on icon at bounding box center [282, 131] width 6 height 5
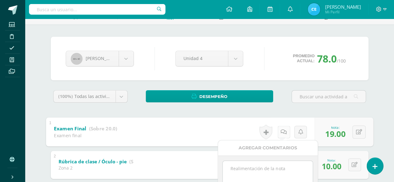
scroll to position [69, 0]
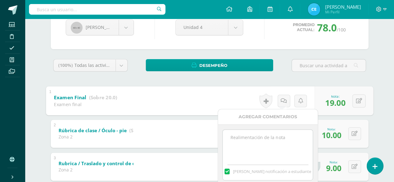
click at [281, 142] on textarea at bounding box center [268, 145] width 90 height 31
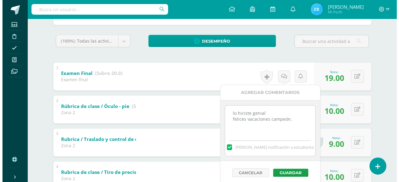
scroll to position [100, 0]
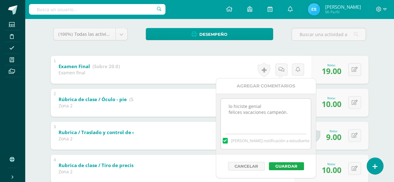
type textarea "lo hiciste genial felices vacaciones campeón."
click at [285, 167] on button "Guardar" at bounding box center [286, 166] width 35 height 8
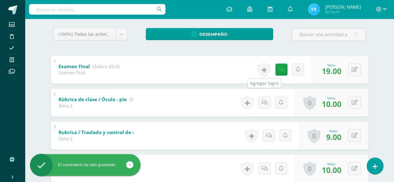
click at [265, 69] on link at bounding box center [264, 70] width 12 height 14
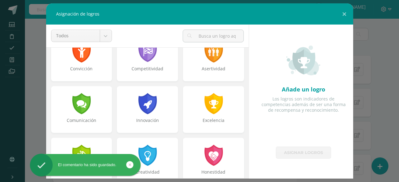
scroll to position [125, 0]
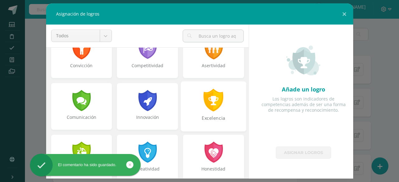
click at [205, 98] on div at bounding box center [214, 100] width 22 height 23
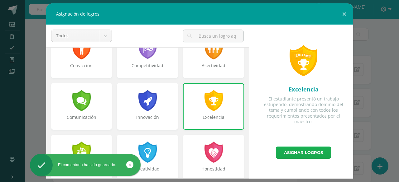
click at [288, 151] on link "Asignar logros" at bounding box center [303, 153] width 55 height 12
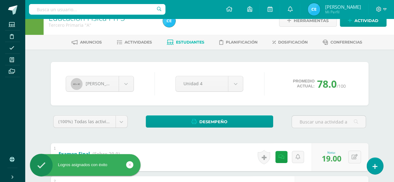
scroll to position [6, 0]
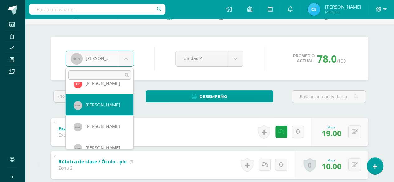
scroll to position [452, 0]
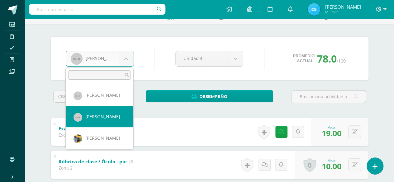
select select "101"
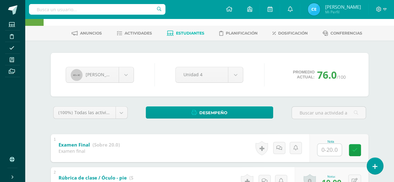
scroll to position [31, 0]
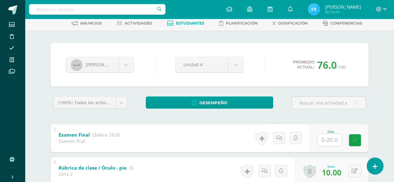
click at [324, 140] on input "text" at bounding box center [330, 140] width 24 height 12
type input "17"
click at [280, 139] on icon at bounding box center [282, 138] width 6 height 5
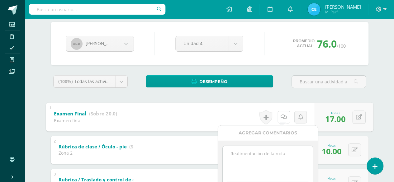
scroll to position [62, 0]
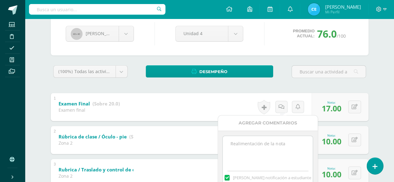
click at [253, 144] on textarea at bounding box center [268, 151] width 90 height 31
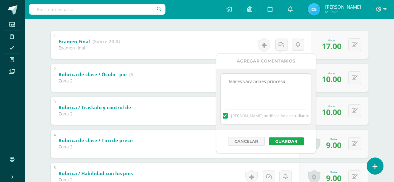
type textarea "felices vacaciones princesa."
click at [282, 139] on button "Guardar" at bounding box center [286, 141] width 35 height 8
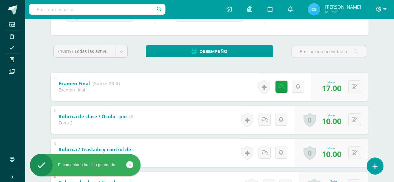
scroll to position [62, 0]
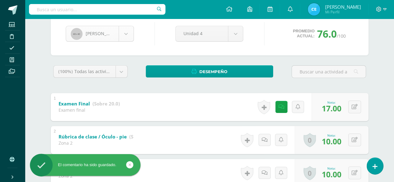
click at [127, 31] on body "El comentario ha sido guardado. Estudiantes Disciplina Asistencia Mis cursos Ar…" at bounding box center [197, 182] width 394 height 489
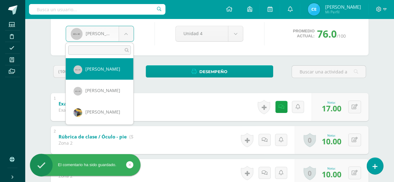
scroll to position [461, 0]
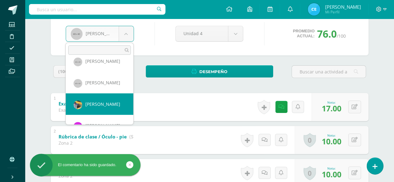
select select "102"
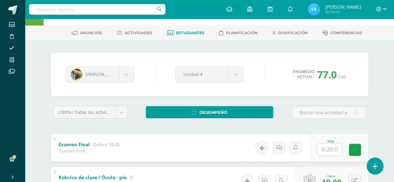
scroll to position [31, 0]
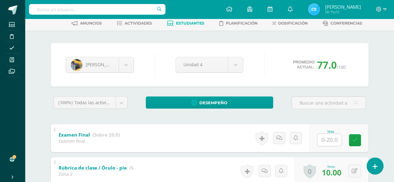
click at [327, 142] on input "text" at bounding box center [330, 140] width 24 height 12
type input "20"
click at [282, 141] on link at bounding box center [281, 138] width 12 height 12
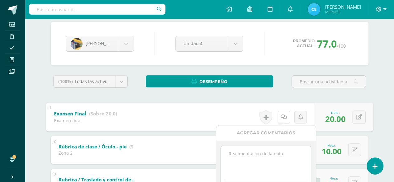
scroll to position [62, 0]
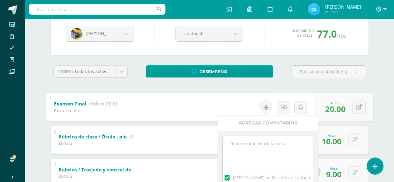
click at [272, 146] on textarea at bounding box center [268, 151] width 90 height 31
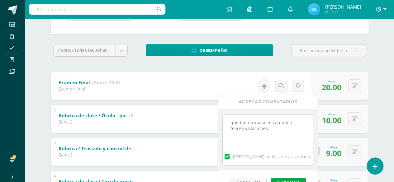
scroll to position [93, 0]
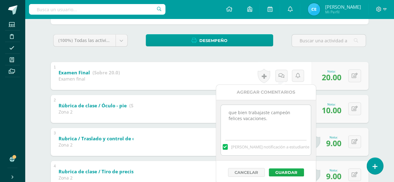
type textarea "que bien trabajaste campeón felices vacaciones."
click at [279, 172] on button "Guardar" at bounding box center [286, 173] width 35 height 8
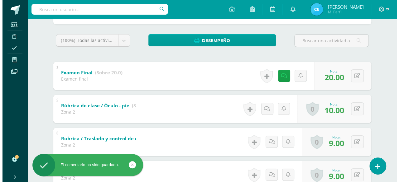
scroll to position [62, 0]
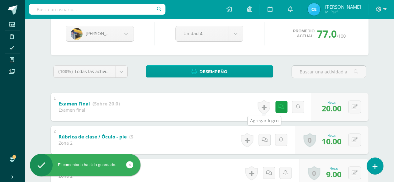
click at [262, 108] on link at bounding box center [264, 107] width 12 height 14
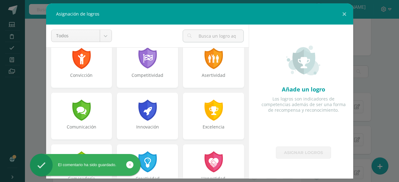
scroll to position [93, 0]
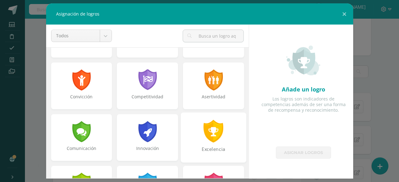
click at [213, 126] on div at bounding box center [214, 131] width 22 height 23
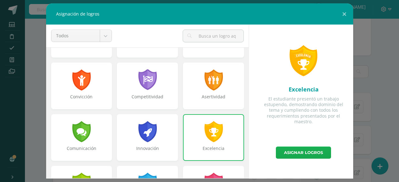
click at [295, 157] on link "Asignar logros" at bounding box center [303, 153] width 55 height 12
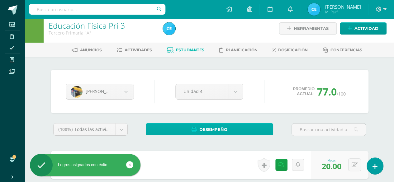
scroll to position [0, 0]
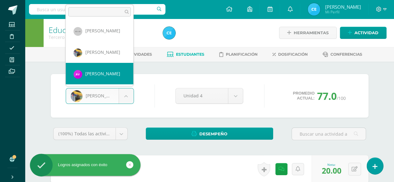
scroll to position [475, 0]
select select "327"
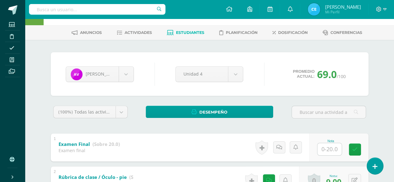
scroll to position [31, 0]
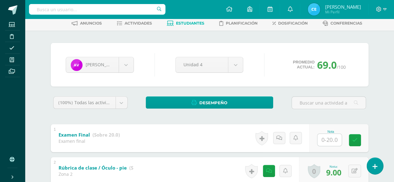
click at [326, 141] on input "text" at bounding box center [330, 140] width 24 height 12
type input "16"
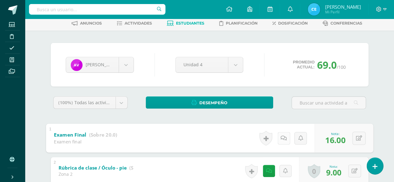
click at [280, 136] on link at bounding box center [283, 138] width 12 height 12
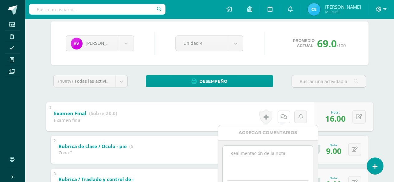
scroll to position [62, 0]
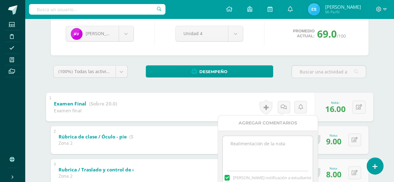
click at [269, 143] on textarea at bounding box center [268, 151] width 90 height 31
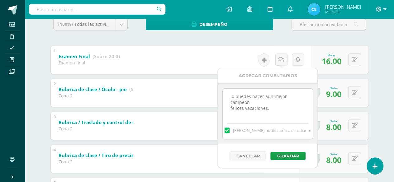
scroll to position [125, 0]
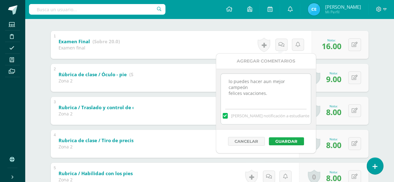
type textarea "lo puedes hacer aun mejor campeón felices vacaciones."
click at [287, 141] on button "Guardar" at bounding box center [286, 141] width 35 height 8
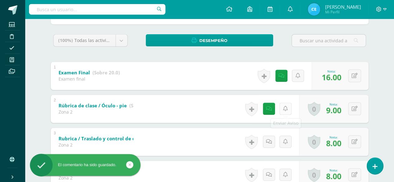
scroll to position [31, 0]
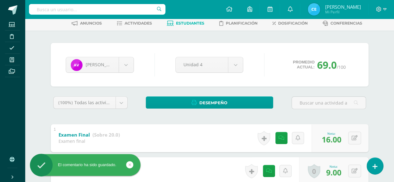
click at [186, 25] on span "Estudiantes" at bounding box center [190, 23] width 28 height 5
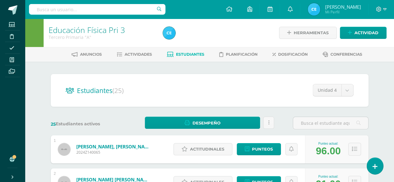
click at [320, 12] on img at bounding box center [314, 9] width 12 height 12
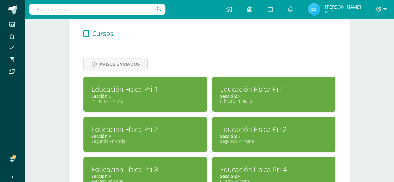
scroll to position [270, 0]
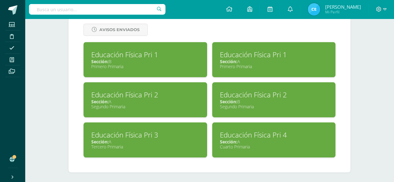
click at [256, 136] on div "Educación Física Pri 4" at bounding box center [274, 135] width 108 height 10
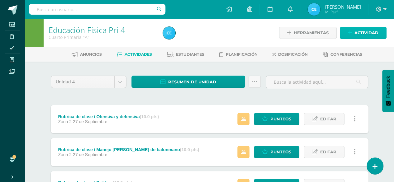
click at [353, 29] on link "Actividad" at bounding box center [363, 33] width 47 height 12
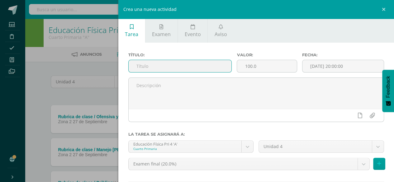
click at [217, 66] on input "text" at bounding box center [180, 66] width 103 height 12
type input "Examen Final"
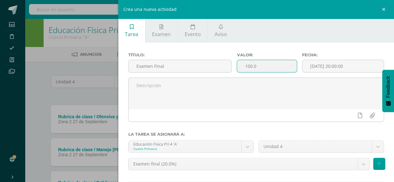
click at [263, 66] on input "100.0" at bounding box center [267, 66] width 60 height 12
type input "1"
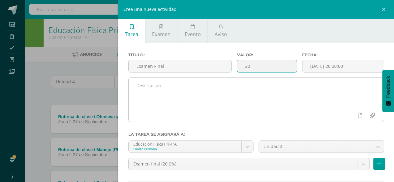
type input "20"
click at [210, 84] on textarea at bounding box center [257, 93] width 256 height 31
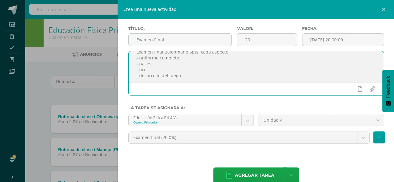
scroll to position [38, 0]
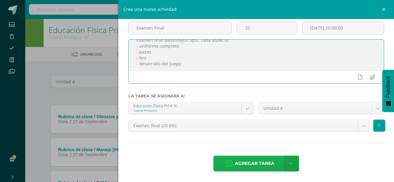
type textarea "Examen final Balonmano 5pts. cada aspecto - uniforme completo - pases - tiro - …"
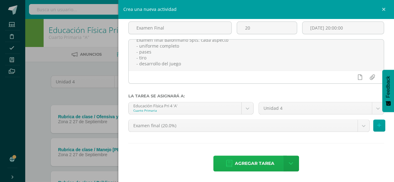
click at [246, 167] on span "Agregar tarea" at bounding box center [255, 163] width 40 height 15
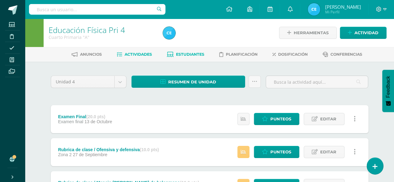
click at [194, 55] on span "Estudiantes" at bounding box center [190, 54] width 28 height 5
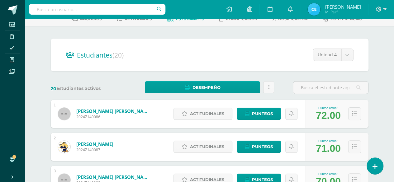
scroll to position [62, 0]
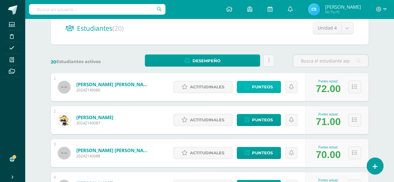
click at [271, 89] on span "Punteos" at bounding box center [262, 87] width 21 height 12
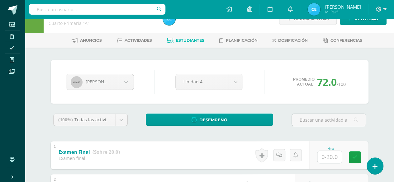
scroll to position [31, 0]
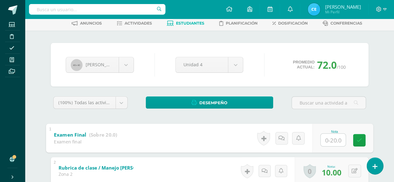
click at [328, 139] on input "text" at bounding box center [333, 140] width 25 height 12
type input "16"
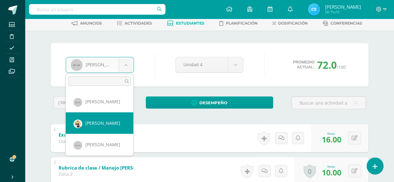
select select "106"
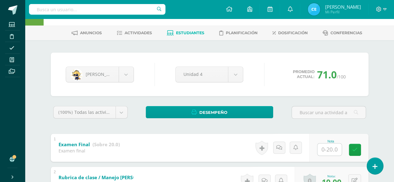
scroll to position [31, 0]
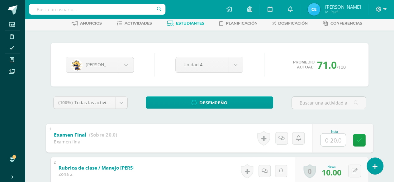
click at [330, 138] on input "text" at bounding box center [333, 140] width 25 height 12
type input "15"
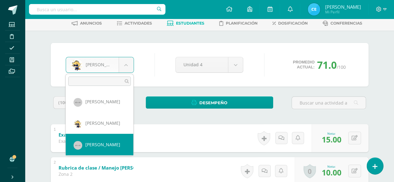
select select "107"
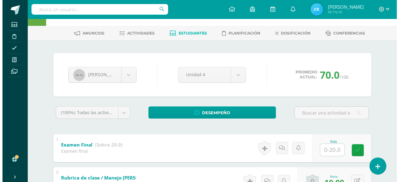
scroll to position [31, 0]
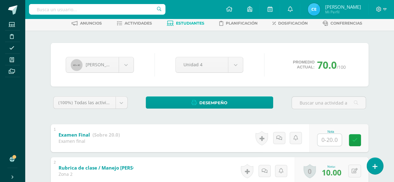
click at [328, 142] on input "text" at bounding box center [330, 140] width 24 height 12
type input "18"
click at [265, 137] on link at bounding box center [264, 138] width 12 height 14
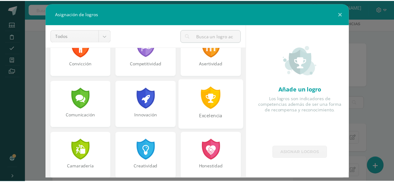
scroll to position [125, 0]
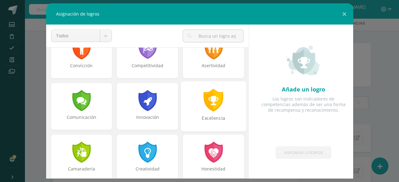
click at [220, 114] on div "Excelencia" at bounding box center [213, 106] width 65 height 50
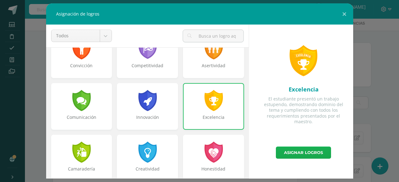
click at [307, 152] on link "Asignar logros" at bounding box center [303, 153] width 55 height 12
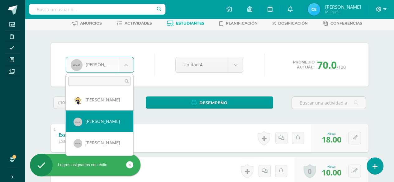
scroll to position [31, 0]
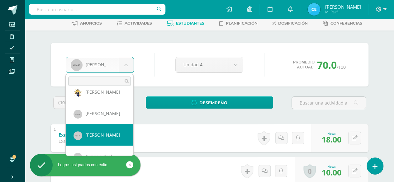
select select "108"
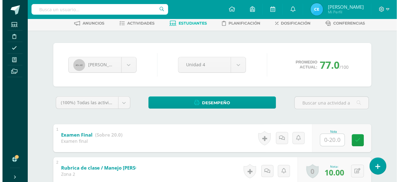
scroll to position [62, 0]
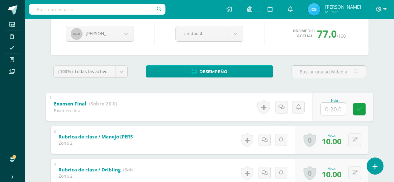
click at [330, 109] on input "text" at bounding box center [333, 109] width 25 height 12
type input "18"
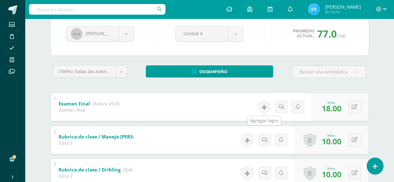
click at [264, 107] on link at bounding box center [264, 107] width 12 height 14
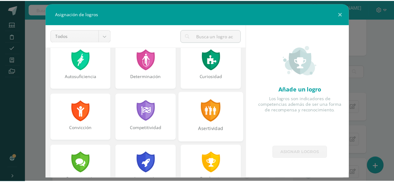
scroll to position [93, 0]
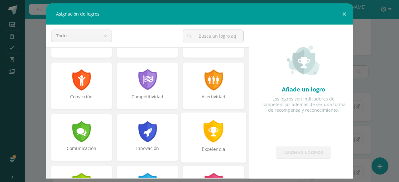
click at [218, 133] on div at bounding box center [214, 131] width 22 height 23
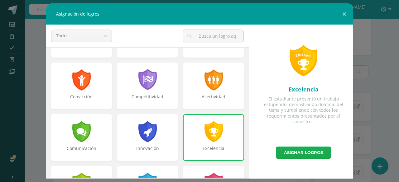
click at [308, 152] on link "Asignar logros" at bounding box center [303, 153] width 55 height 12
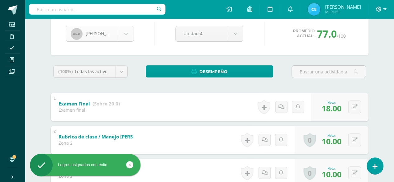
click at [127, 39] on body "Logros asignados con éxito Estudiantes Disciplina Asistencia Mis cursos Archivo…" at bounding box center [197, 182] width 394 height 489
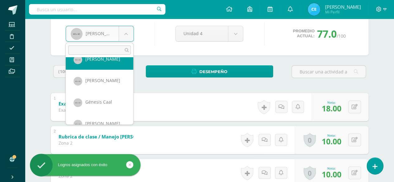
scroll to position [62, 0]
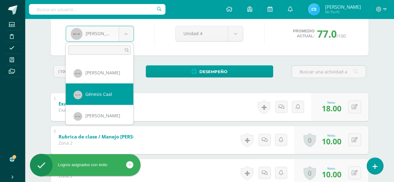
select select "109"
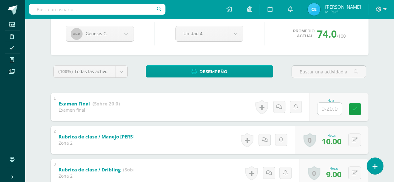
click at [325, 108] on input "text" at bounding box center [330, 109] width 24 height 12
type input "16"
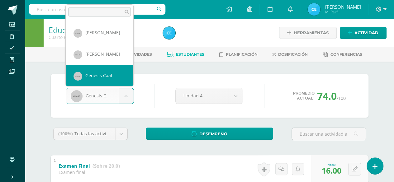
scroll to position [74, 0]
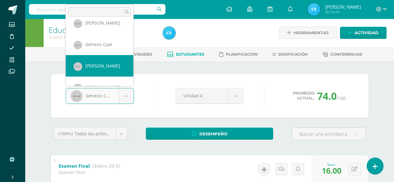
select select "110"
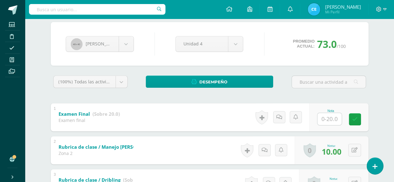
scroll to position [62, 0]
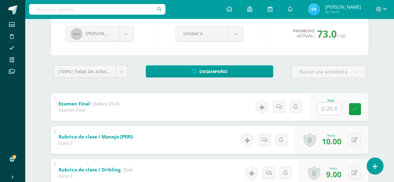
click at [331, 109] on input "text" at bounding box center [330, 109] width 24 height 12
type input "18"
click at [126, 31] on body "Estudiantes Disciplina Asistencia Mis cursos Archivos Soporte Ayuda Reportar un…" at bounding box center [197, 182] width 394 height 489
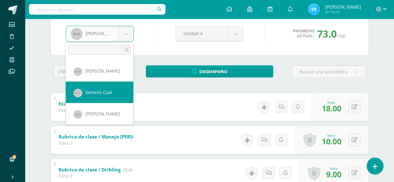
scroll to position [95, 0]
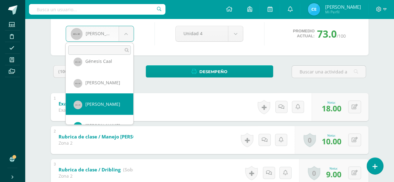
select select "111"
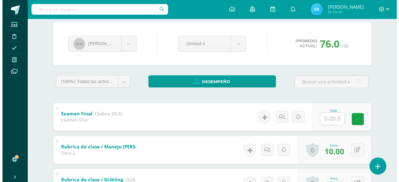
scroll to position [62, 0]
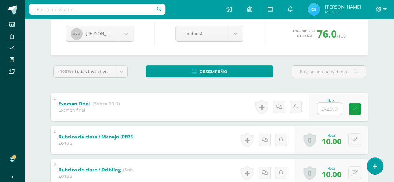
click at [330, 111] on input "text" at bounding box center [330, 109] width 24 height 12
type input "18"
click at [259, 106] on link at bounding box center [264, 107] width 12 height 14
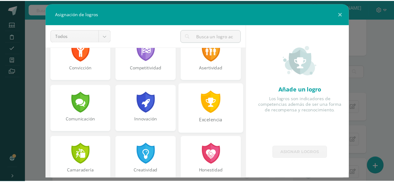
scroll to position [125, 0]
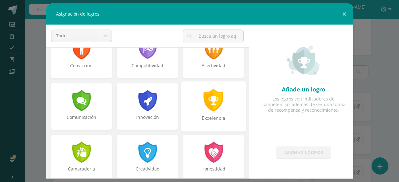
click at [204, 109] on div at bounding box center [214, 100] width 22 height 23
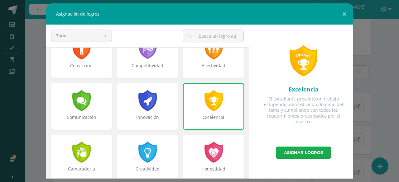
click at [296, 152] on link "Asignar logros" at bounding box center [303, 153] width 55 height 12
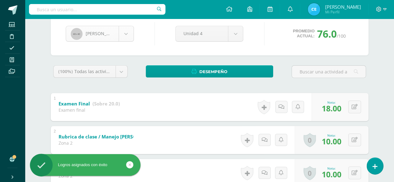
click at [132, 32] on body "Logros asignados con éxito Estudiantes Disciplina Asistencia Mis cursos Archivo…" at bounding box center [197, 182] width 394 height 489
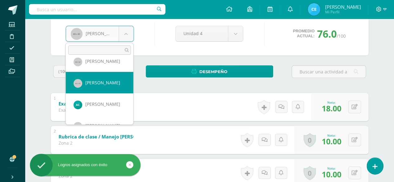
scroll to position [110, 0]
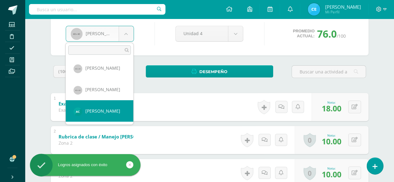
select select "382"
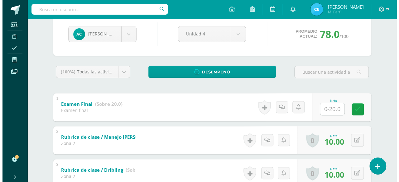
scroll to position [62, 0]
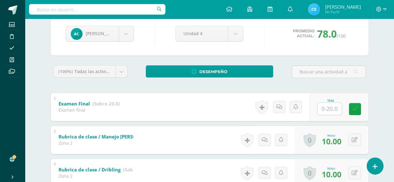
click at [328, 109] on input "text" at bounding box center [330, 109] width 24 height 12
type input "19"
drag, startPoint x: 264, startPoint y: 107, endPoint x: 240, endPoint y: 107, distance: 24.3
click at [264, 107] on link at bounding box center [264, 107] width 12 height 14
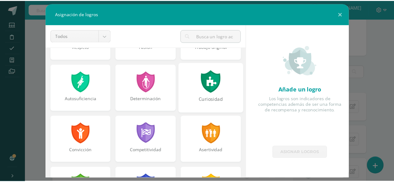
scroll to position [93, 0]
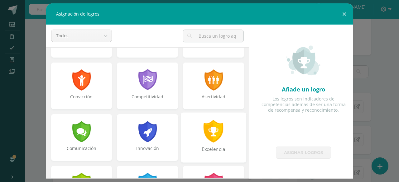
click at [225, 139] on div "Excelencia" at bounding box center [213, 138] width 65 height 50
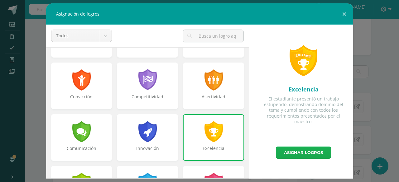
click at [307, 155] on link "Asignar logros" at bounding box center [303, 153] width 55 height 12
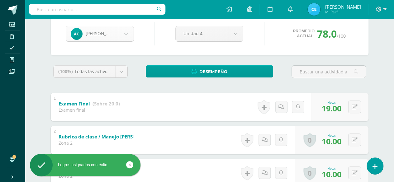
click at [126, 35] on body "Logros asignados con éxito Estudiantes Disciplina Asistencia Mis cursos Archivo…" at bounding box center [197, 182] width 394 height 489
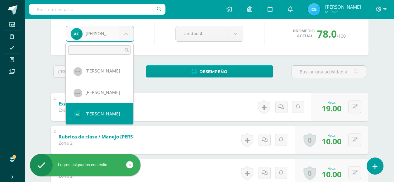
scroll to position [138, 0]
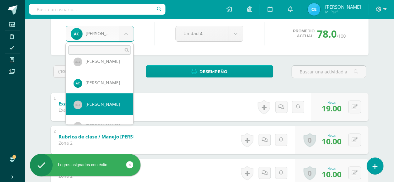
select select "112"
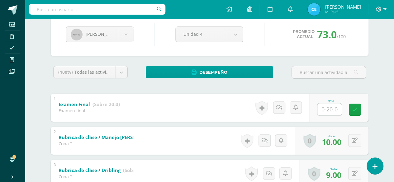
scroll to position [62, 0]
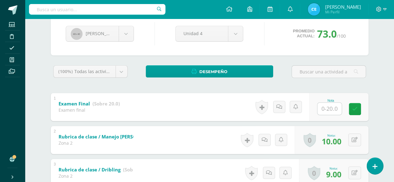
click at [330, 107] on input "text" at bounding box center [330, 109] width 24 height 12
type input "16"
click at [128, 35] on body "Estudiantes Disciplina Asistencia Mis cursos Archivos Soporte Ayuda Reportar un…" at bounding box center [197, 182] width 394 height 489
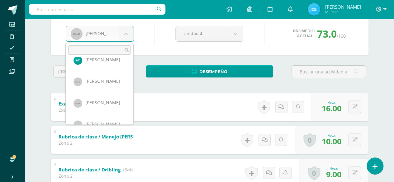
scroll to position [191, 0]
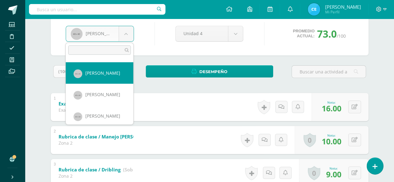
select select "113"
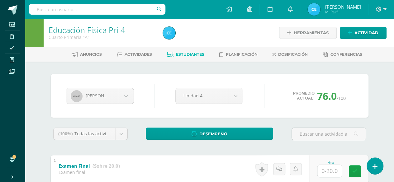
scroll to position [31, 0]
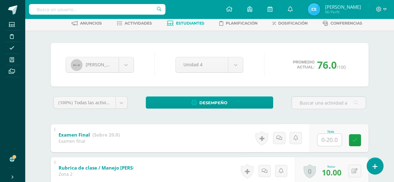
click at [324, 139] on input "text" at bounding box center [330, 140] width 24 height 12
type input "18"
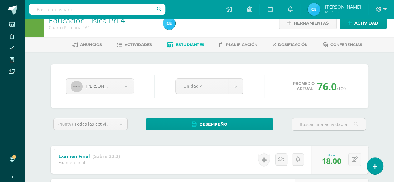
scroll to position [0, 0]
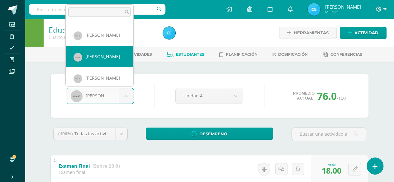
scroll to position [181, 0]
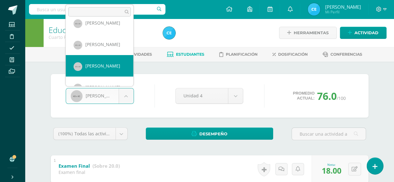
select select "114"
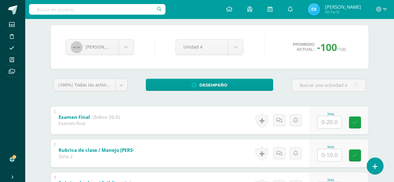
scroll to position [62, 0]
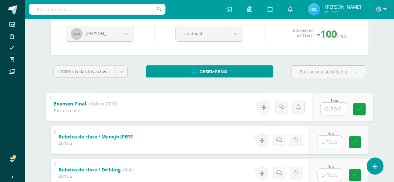
click at [331, 111] on input "text" at bounding box center [333, 109] width 25 height 12
type input "17"
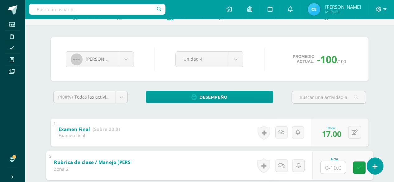
scroll to position [31, 0]
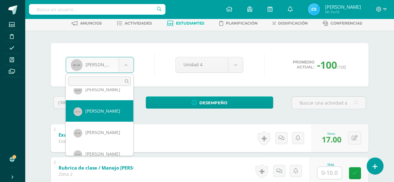
scroll to position [215, 0]
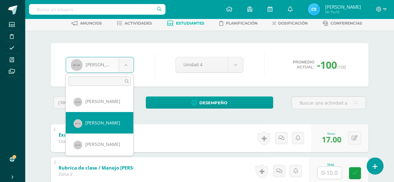
select select "115"
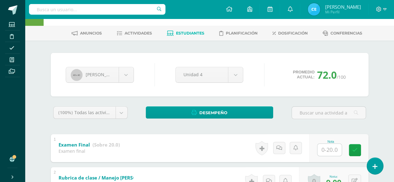
scroll to position [31, 0]
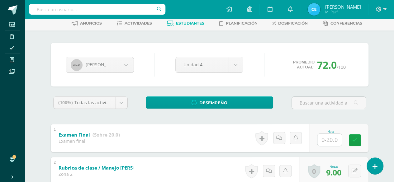
click at [328, 142] on input "text" at bounding box center [330, 140] width 24 height 12
type input "18"
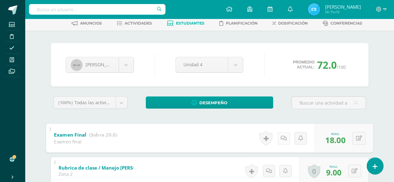
click at [279, 140] on link at bounding box center [283, 138] width 12 height 12
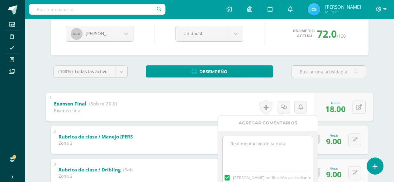
click at [256, 145] on textarea at bounding box center [268, 151] width 90 height 31
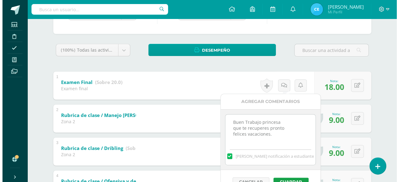
scroll to position [93, 0]
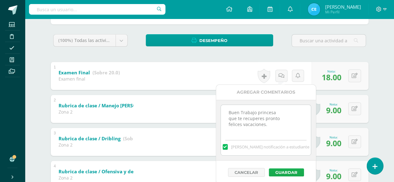
type textarea "Buen Trabajo princesa que te recuperes pronto felices vacaciones."
click at [286, 171] on button "Guardar" at bounding box center [286, 173] width 35 height 8
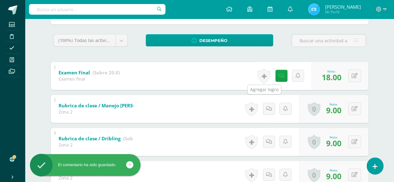
click at [263, 76] on link at bounding box center [264, 76] width 12 height 14
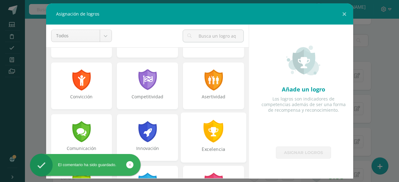
click at [217, 135] on div at bounding box center [214, 131] width 22 height 23
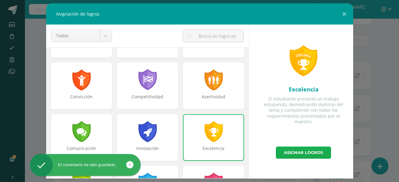
click at [305, 156] on link "Asignar logros" at bounding box center [303, 153] width 55 height 12
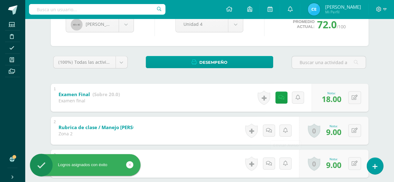
scroll to position [62, 0]
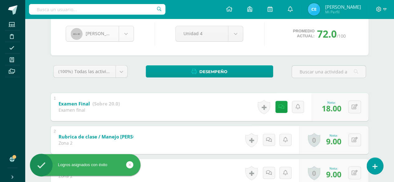
click at [126, 35] on body "Logros asignados con éxito El comentario ha sido guardado. Estudiantes Discipli…" at bounding box center [197, 182] width 394 height 489
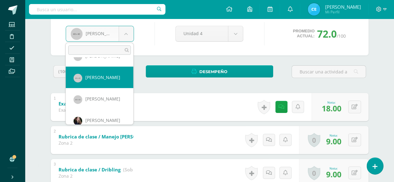
scroll to position [237, 0]
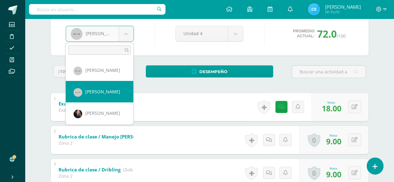
select select "116"
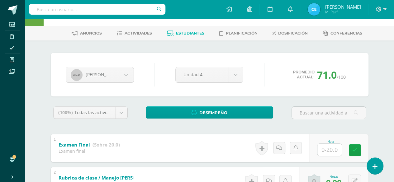
scroll to position [31, 0]
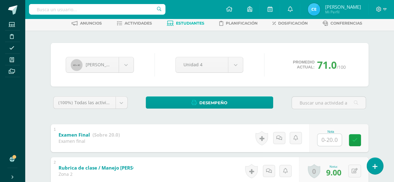
click at [331, 141] on input "text" at bounding box center [330, 140] width 24 height 12
type input "16"
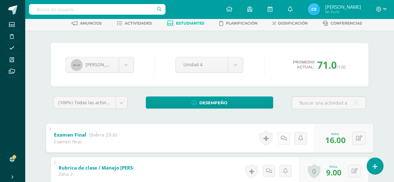
click at [284, 141] on link at bounding box center [283, 138] width 12 height 12
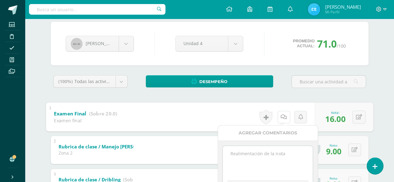
scroll to position [62, 0]
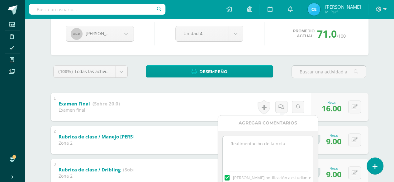
click at [275, 142] on textarea at bounding box center [268, 151] width 90 height 31
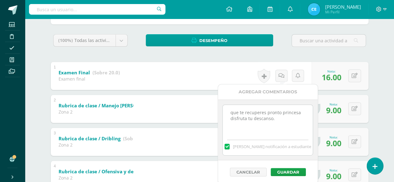
scroll to position [125, 0]
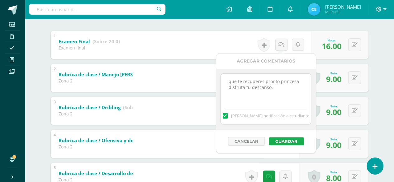
type textarea "que te recuperes pronto princesa disfruta tu descanso."
click at [287, 142] on button "Guardar" at bounding box center [286, 141] width 35 height 8
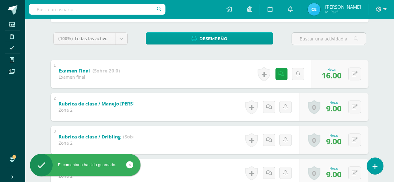
scroll to position [62, 0]
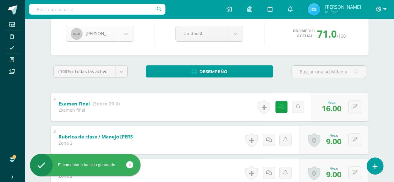
click at [123, 38] on body "El comentario ha sido guardado. Estudiantes Disciplina Asistencia Mis cursos Ar…" at bounding box center [197, 182] width 394 height 489
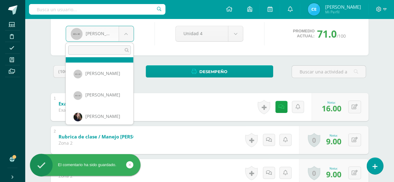
scroll to position [258, 0]
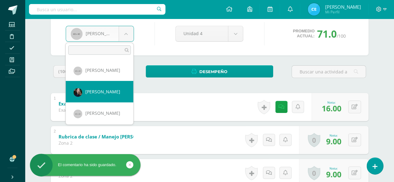
select select "117"
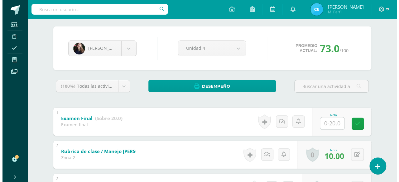
scroll to position [62, 0]
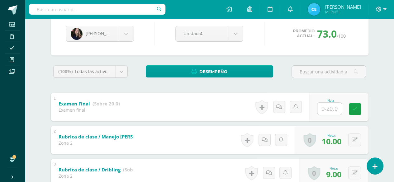
click at [327, 108] on input "text" at bounding box center [330, 109] width 24 height 12
type input "18"
click at [262, 109] on link at bounding box center [264, 107] width 12 height 14
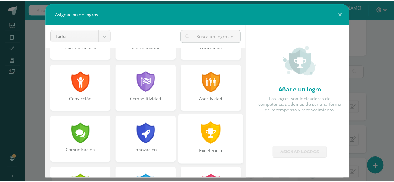
scroll to position [93, 0]
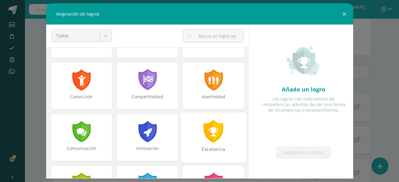
click at [220, 124] on div "Excelencia" at bounding box center [213, 138] width 65 height 50
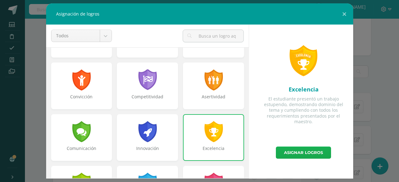
click at [301, 154] on link "Asignar logros" at bounding box center [303, 153] width 55 height 12
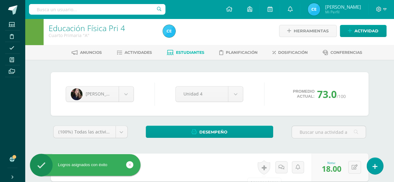
scroll to position [0, 0]
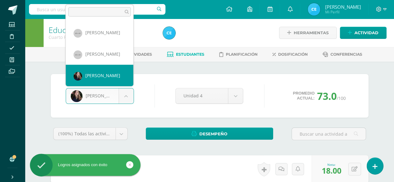
scroll to position [279, 0]
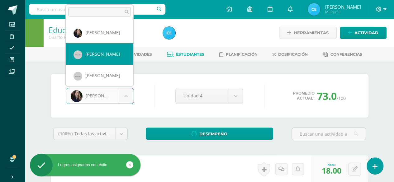
select select "118"
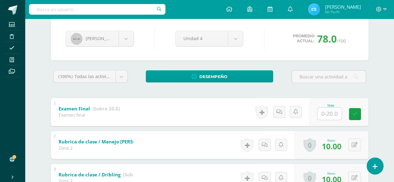
scroll to position [62, 0]
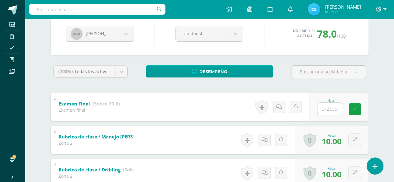
click at [326, 107] on input "text" at bounding box center [330, 109] width 24 height 12
type input "20"
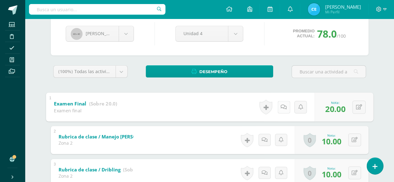
click at [281, 106] on icon at bounding box center [284, 106] width 6 height 5
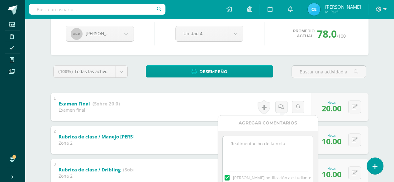
click at [242, 144] on textarea at bounding box center [268, 151] width 90 height 31
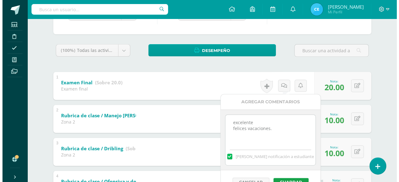
scroll to position [93, 0]
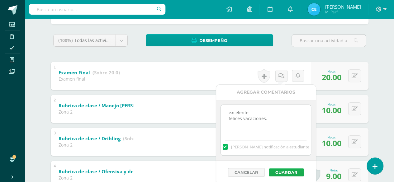
type textarea "excelente felices vacaciones."
click at [289, 172] on button "Guardar" at bounding box center [286, 173] width 35 height 8
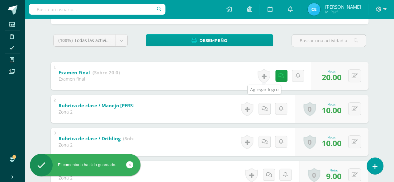
click at [266, 76] on link at bounding box center [264, 76] width 12 height 14
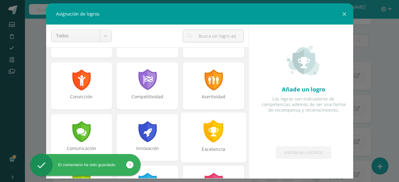
drag, startPoint x: 220, startPoint y: 134, endPoint x: 223, endPoint y: 134, distance: 3.2
click at [220, 134] on div "Excelencia" at bounding box center [213, 138] width 65 height 50
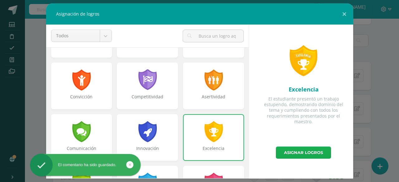
click at [310, 155] on link "Asignar logros" at bounding box center [303, 153] width 55 height 12
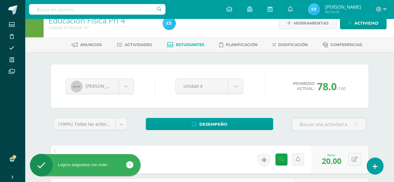
scroll to position [0, 0]
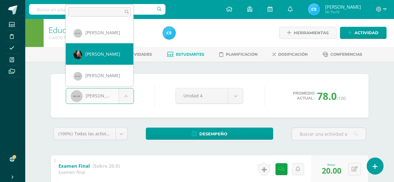
scroll to position [289, 0]
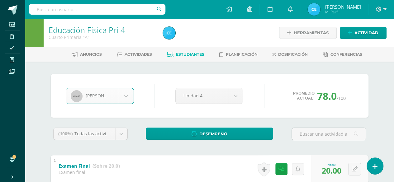
select select "119"
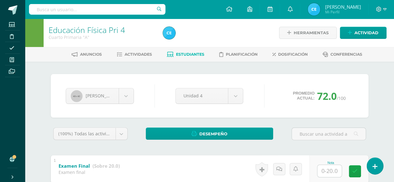
click at [325, 170] on input "text" at bounding box center [330, 171] width 24 height 12
type input "17"
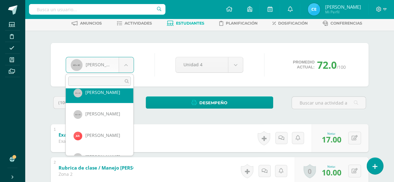
scroll to position [304, 0]
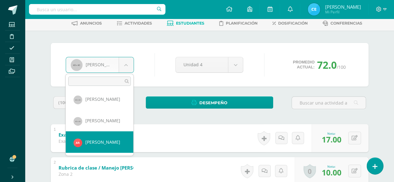
select select "328"
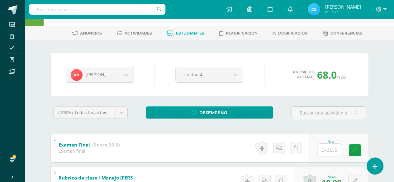
scroll to position [31, 0]
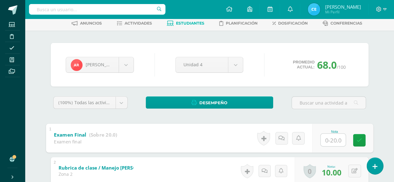
click at [326, 142] on input "text" at bounding box center [333, 140] width 25 height 12
type input "16"
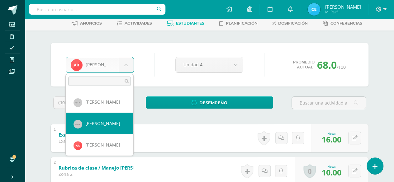
scroll to position [332, 0]
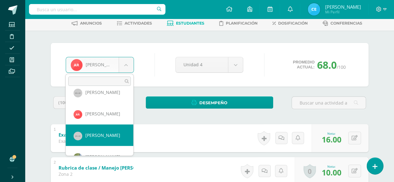
select select "121"
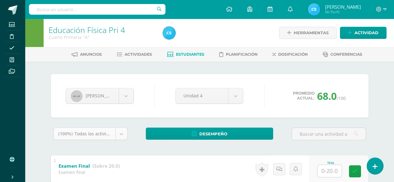
scroll to position [31, 0]
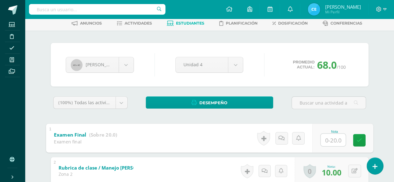
click at [326, 139] on input "text" at bounding box center [333, 140] width 25 height 12
type input "18"
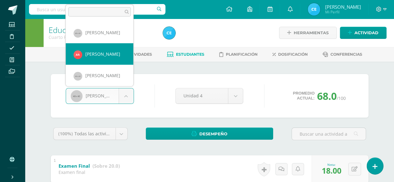
scroll to position [353, 0]
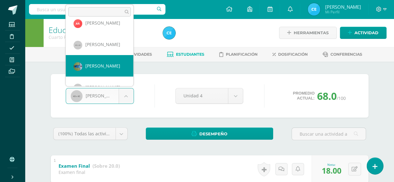
select select "329"
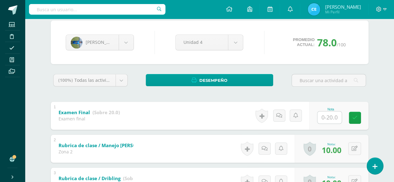
scroll to position [62, 0]
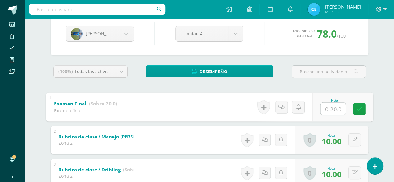
click at [328, 106] on input "text" at bounding box center [333, 109] width 25 height 12
type input "18"
click at [281, 108] on icon at bounding box center [284, 106] width 6 height 5
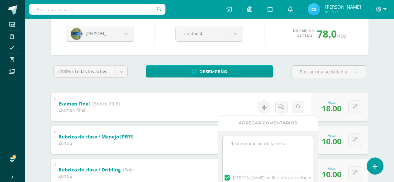
click at [254, 146] on textarea at bounding box center [268, 151] width 90 height 31
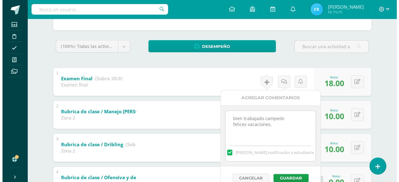
scroll to position [93, 0]
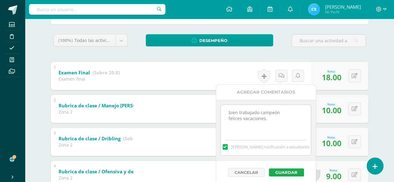
type textarea "bien trabajado campeón felices vacaciones."
click at [289, 171] on button "Guardar" at bounding box center [286, 173] width 35 height 8
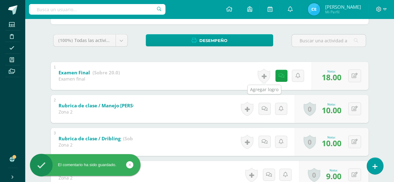
click at [262, 74] on link at bounding box center [264, 76] width 12 height 14
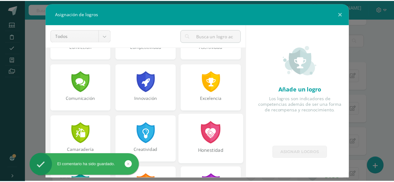
scroll to position [156, 0]
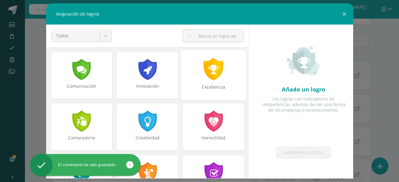
click at [216, 82] on div "Excelencia" at bounding box center [213, 75] width 65 height 50
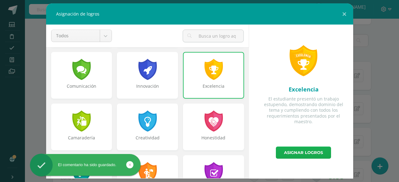
click at [297, 155] on link "Asignar logros" at bounding box center [303, 153] width 55 height 12
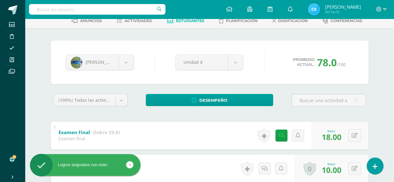
scroll to position [31, 0]
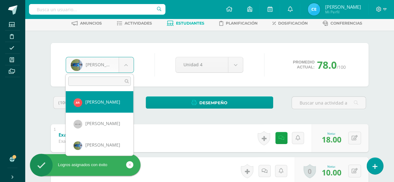
scroll to position [368, 0]
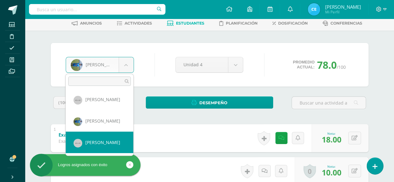
select select "122"
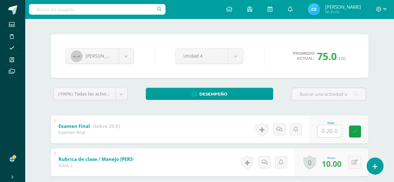
scroll to position [62, 0]
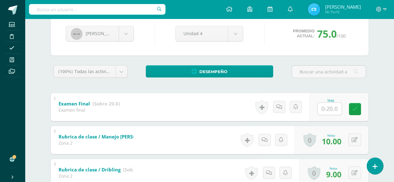
click at [329, 107] on input "text" at bounding box center [330, 109] width 24 height 12
type input "16"
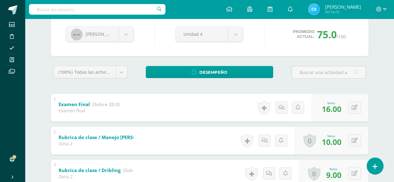
scroll to position [0, 0]
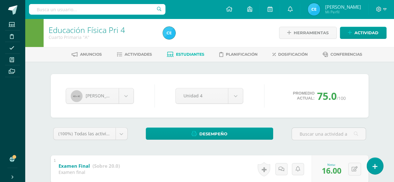
click at [184, 53] on span "Estudiantes" at bounding box center [190, 54] width 28 height 5
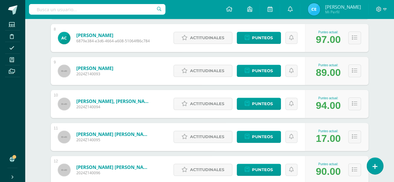
scroll to position [374, 0]
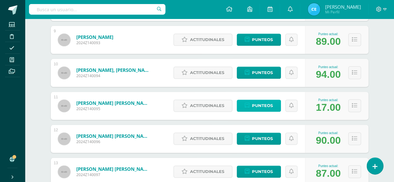
click at [264, 106] on span "Punteos" at bounding box center [262, 106] width 21 height 12
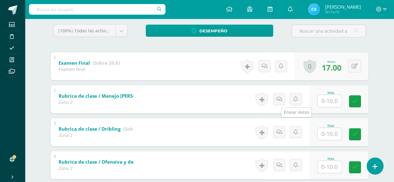
scroll to position [93, 0]
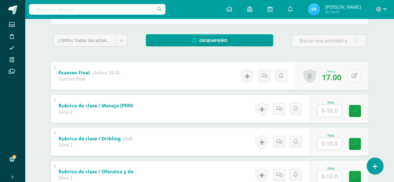
click at [352, 79] on button at bounding box center [354, 75] width 13 height 13
click at [345, 82] on link at bounding box center [342, 78] width 12 height 12
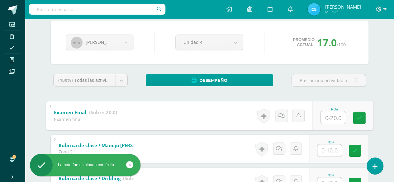
scroll to position [31, 0]
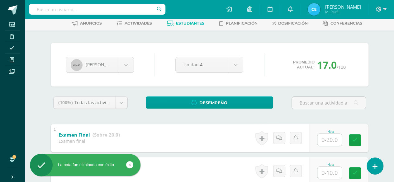
click at [188, 23] on span "Estudiantes" at bounding box center [190, 23] width 28 height 5
